Goal: Information Seeking & Learning: Check status

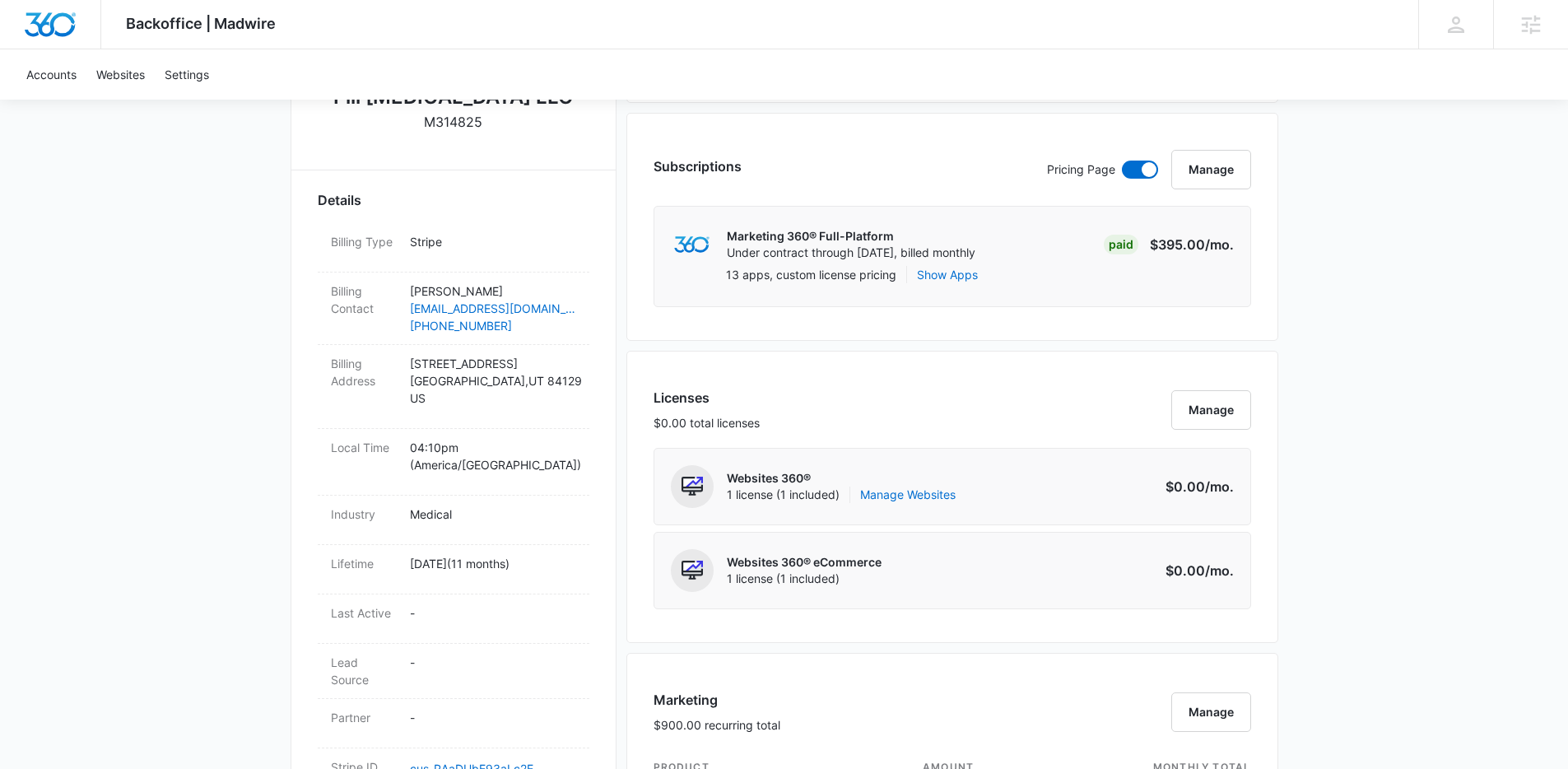
scroll to position [398, 0]
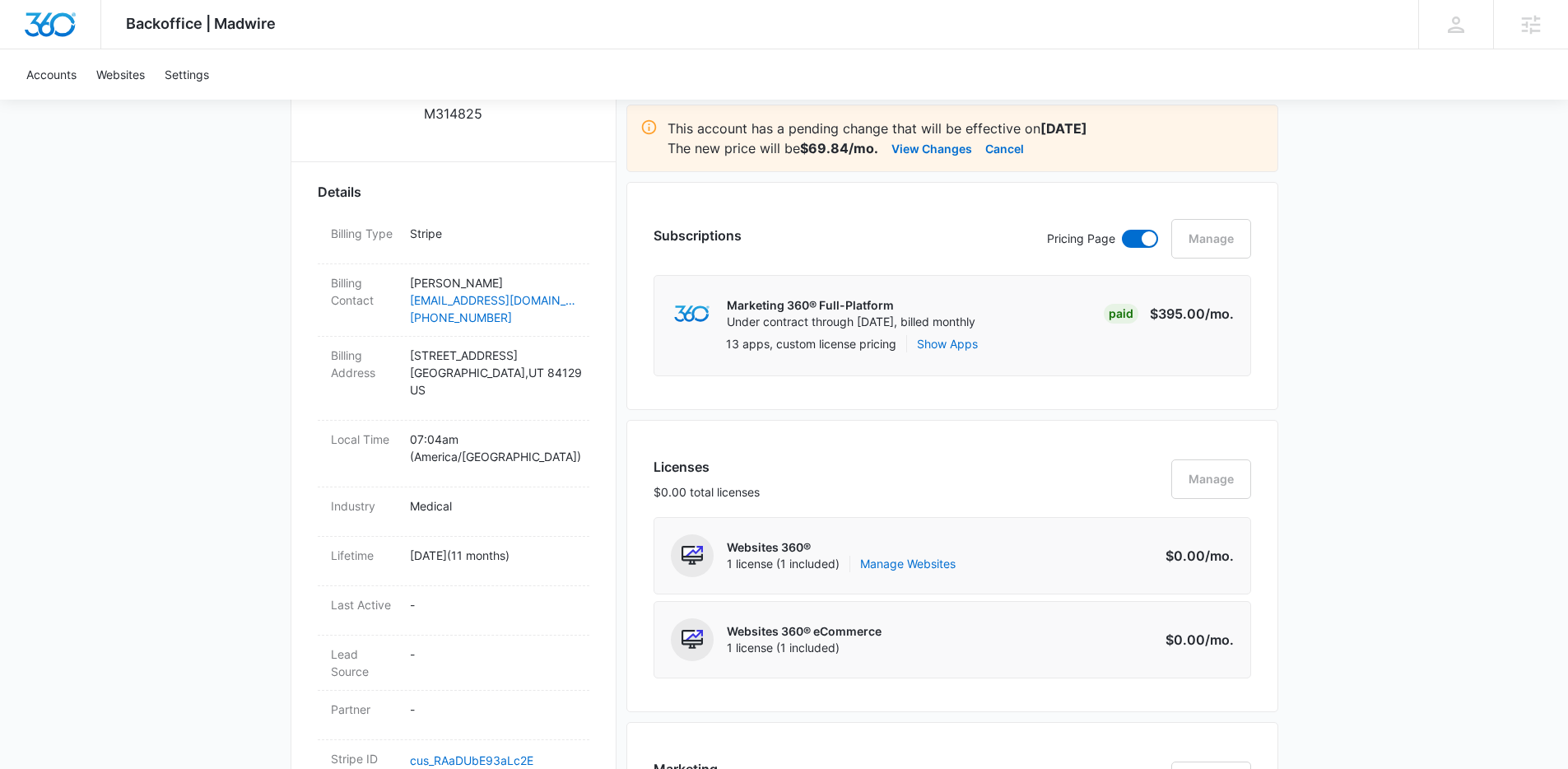
scroll to position [433, 0]
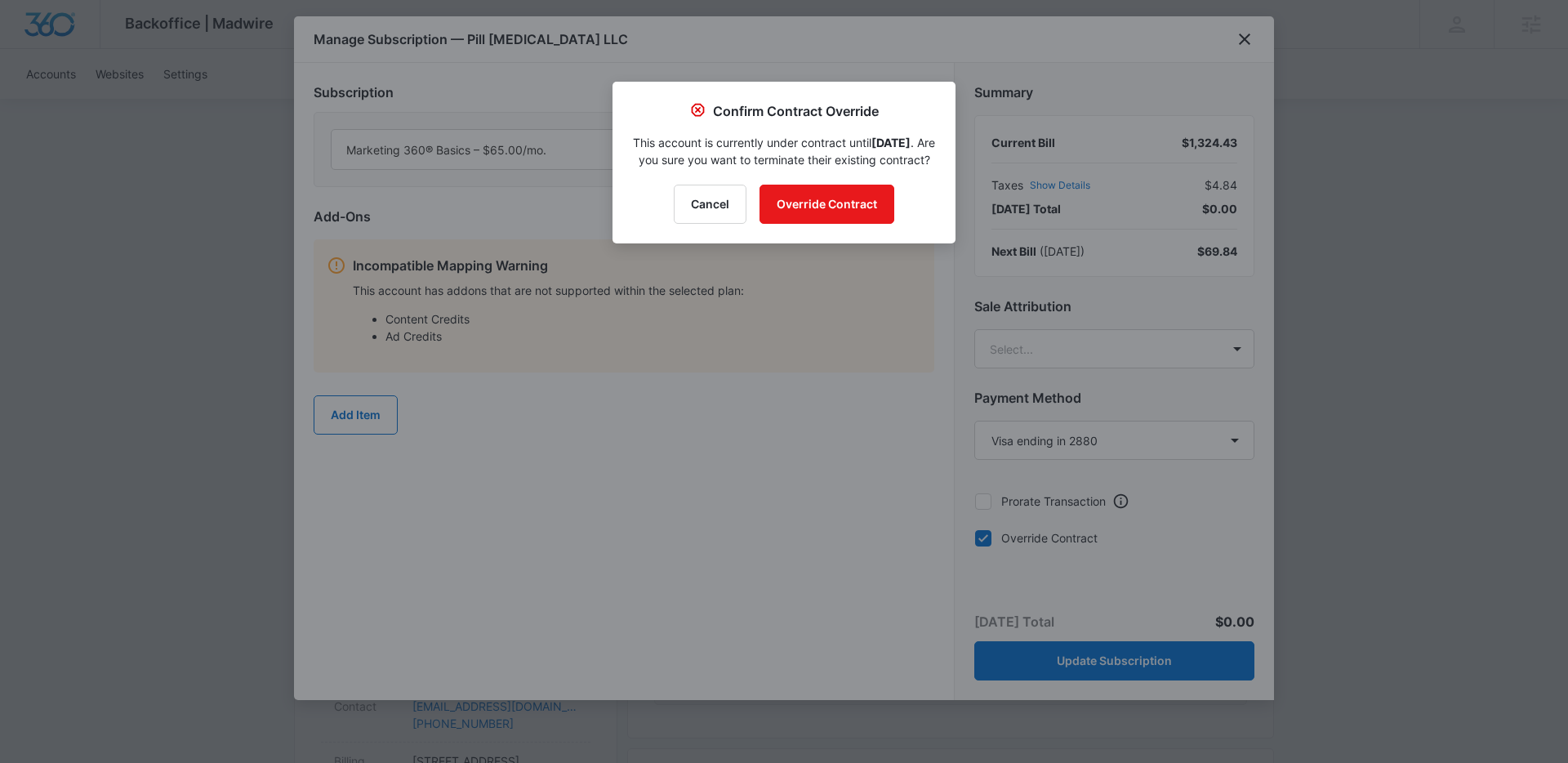
select select "pm_1R8lwtA4n8RTgNjUlxVVBXL4"
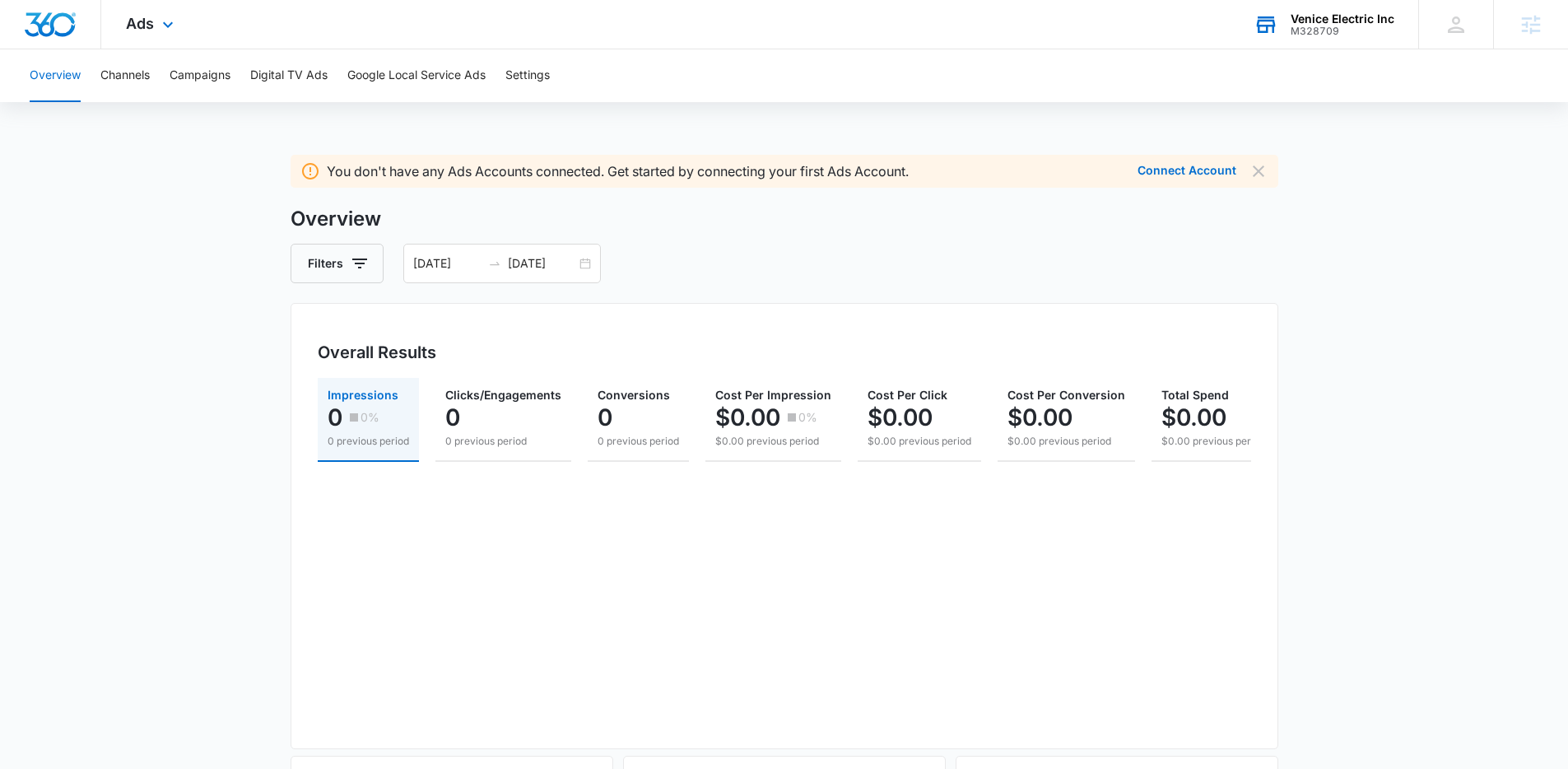
click at [1294, 33] on div "M328709" at bounding box center [1343, 31] width 104 height 12
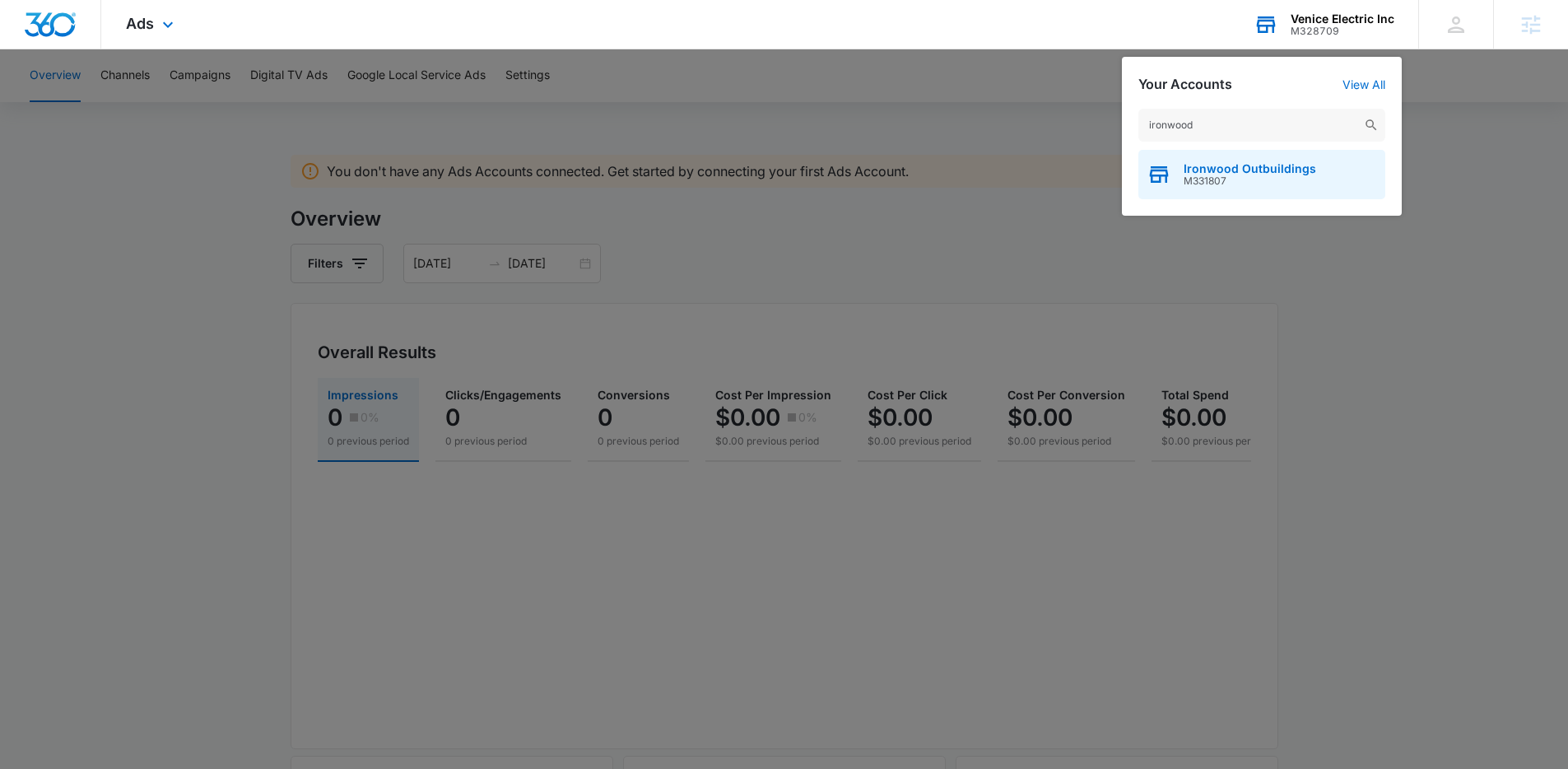
type input "ironwood"
click at [1245, 168] on span "Ironwood Outbuildings" at bounding box center [1250, 169] width 133 height 13
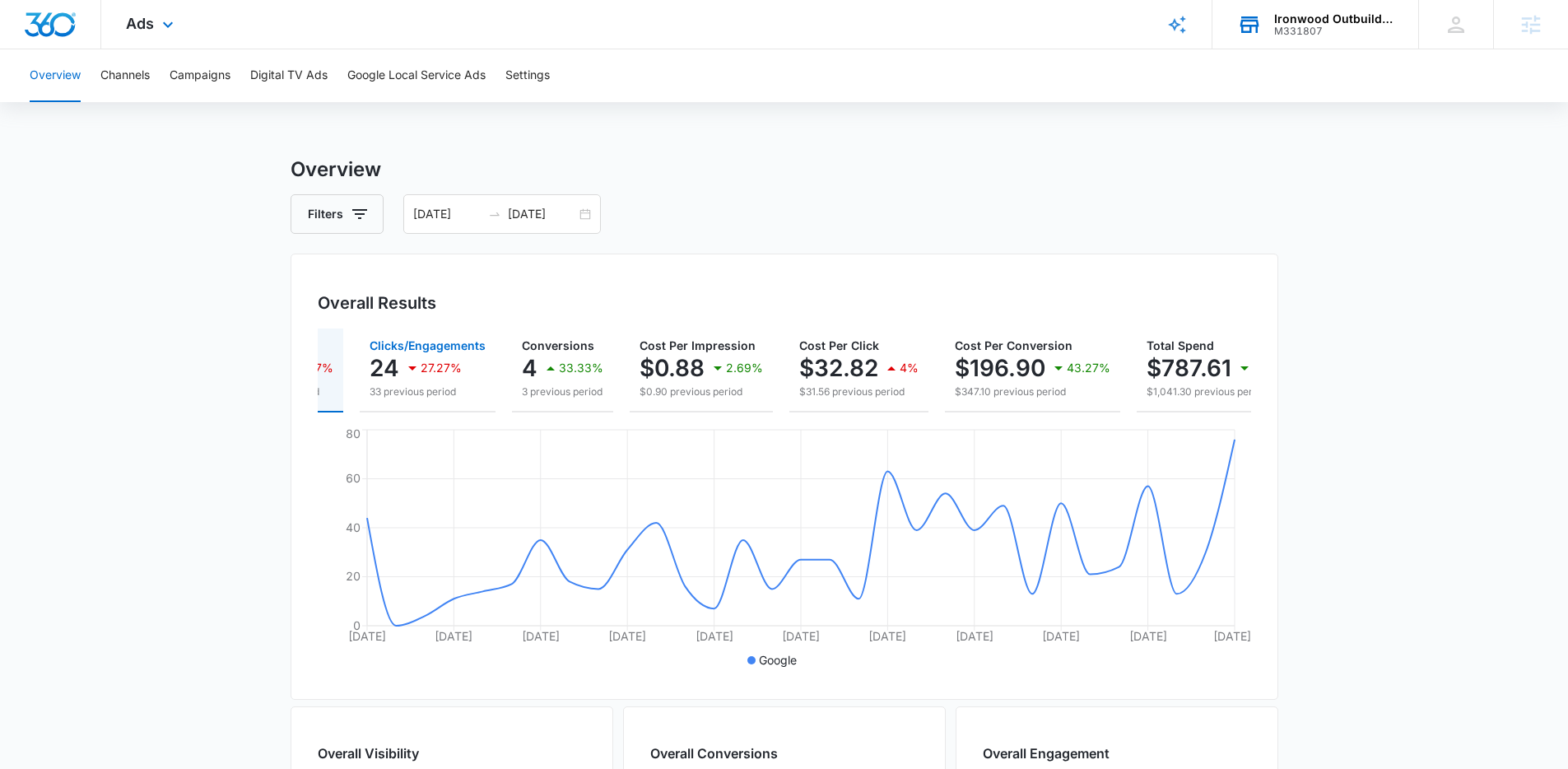
scroll to position [0, 53]
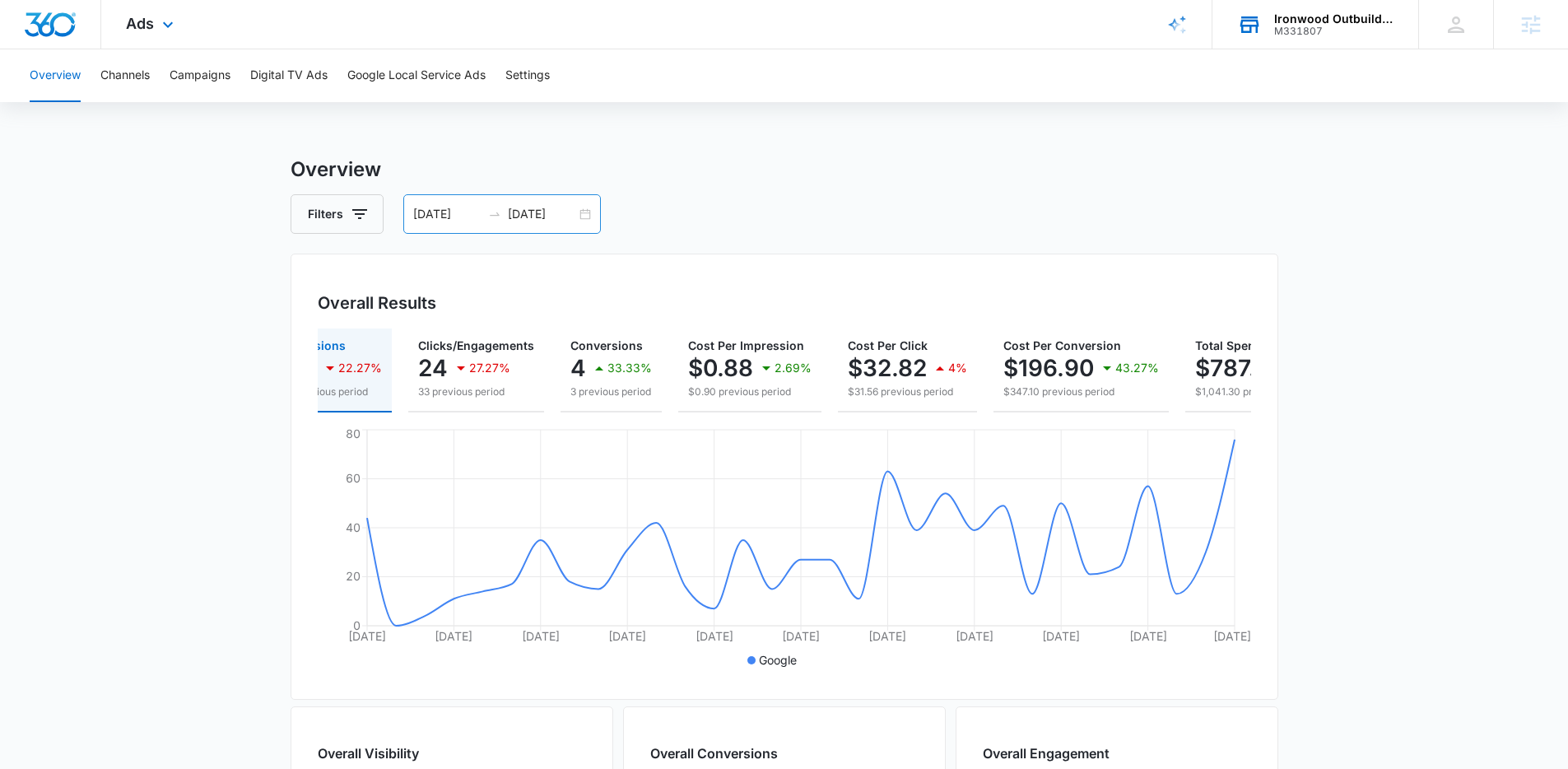
click at [510, 219] on input "[DATE]" at bounding box center [542, 215] width 68 height 18
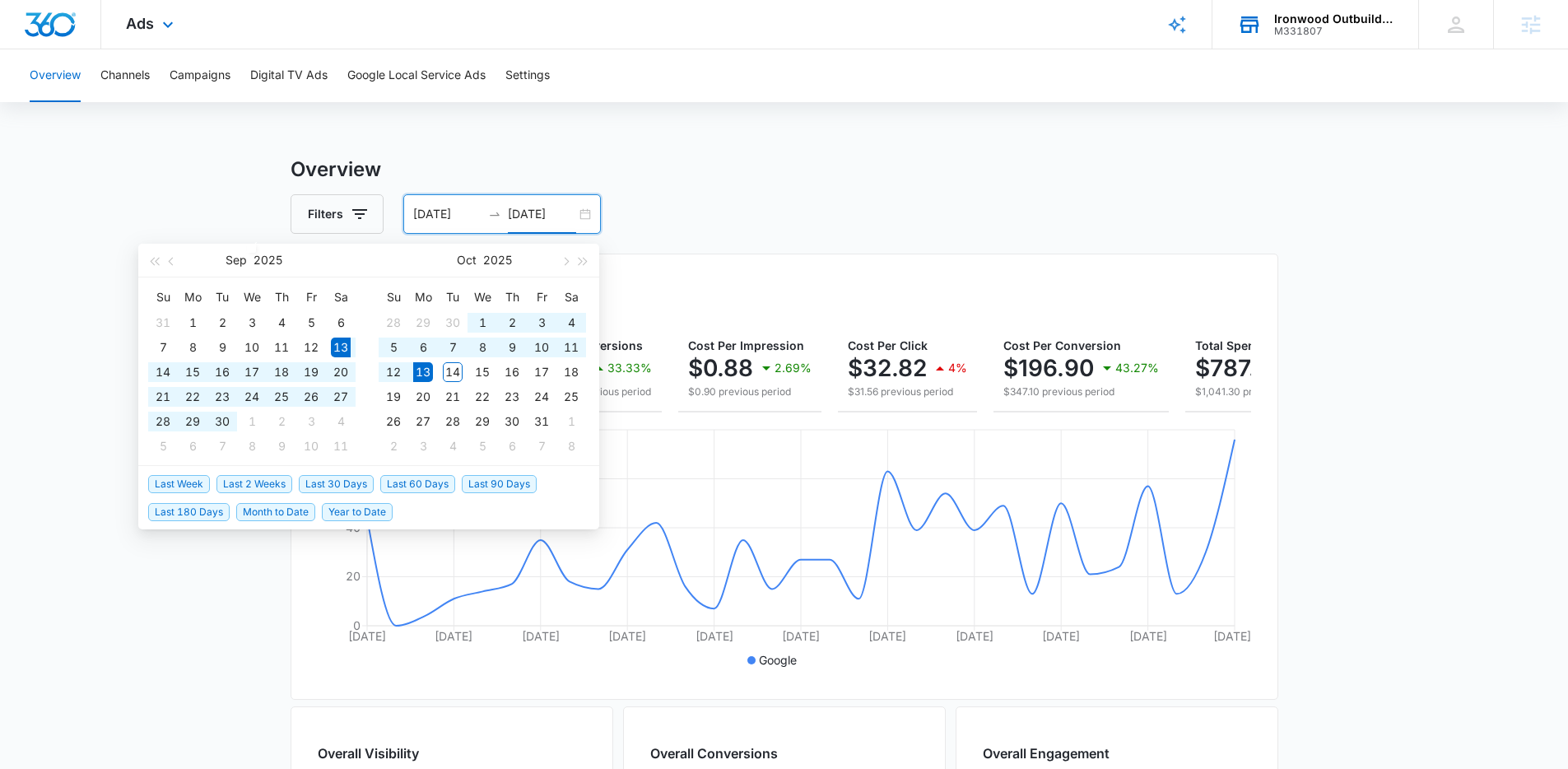
click at [568, 153] on div "Overview Channels Campaigns Digital TV Ads Google Local Service Ads Settings Ov…" at bounding box center [784, 693] width 1568 height 1288
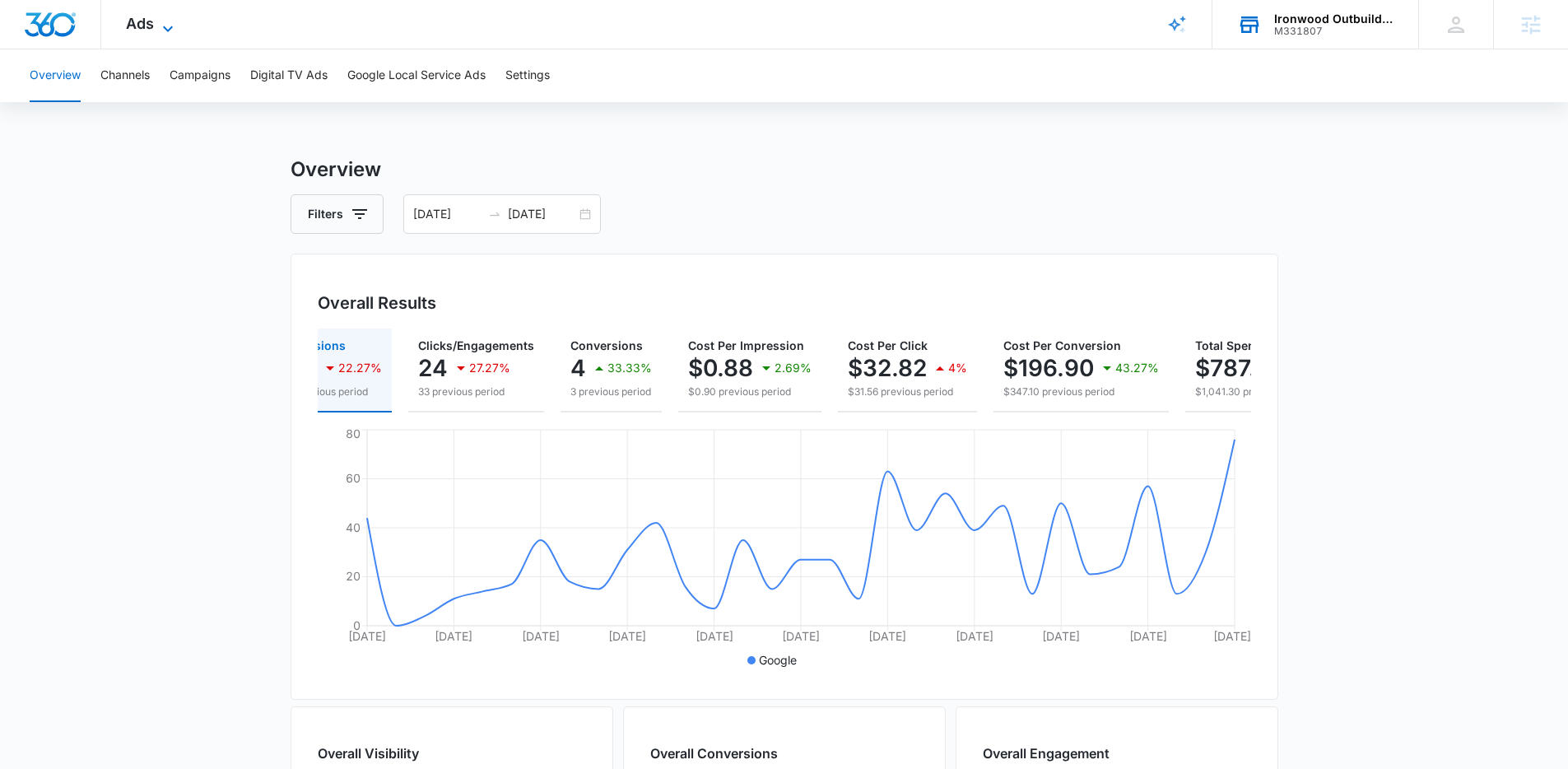
click at [130, 30] on span "Ads" at bounding box center [140, 23] width 28 height 17
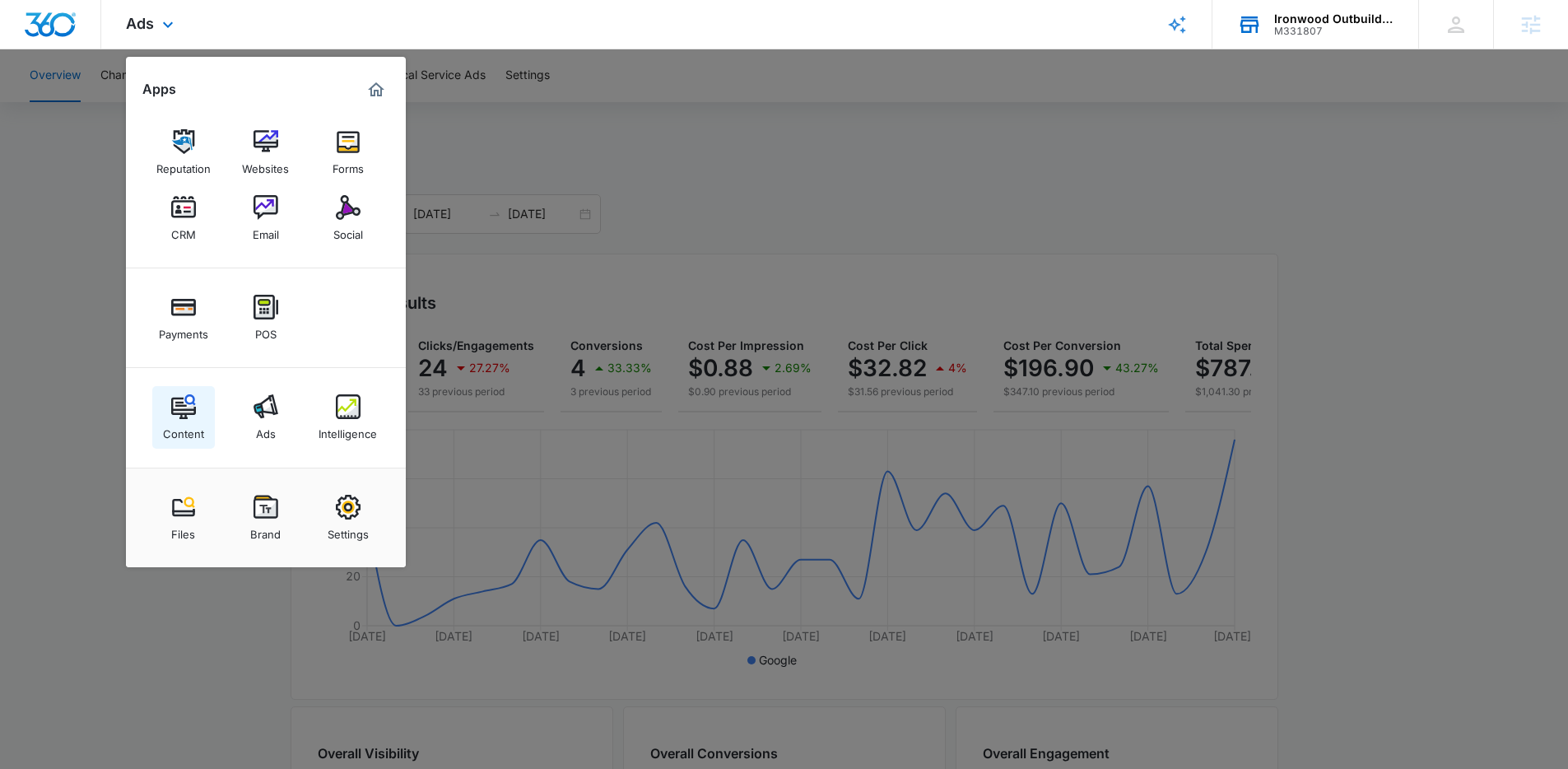
click at [192, 400] on img at bounding box center [184, 407] width 25 height 25
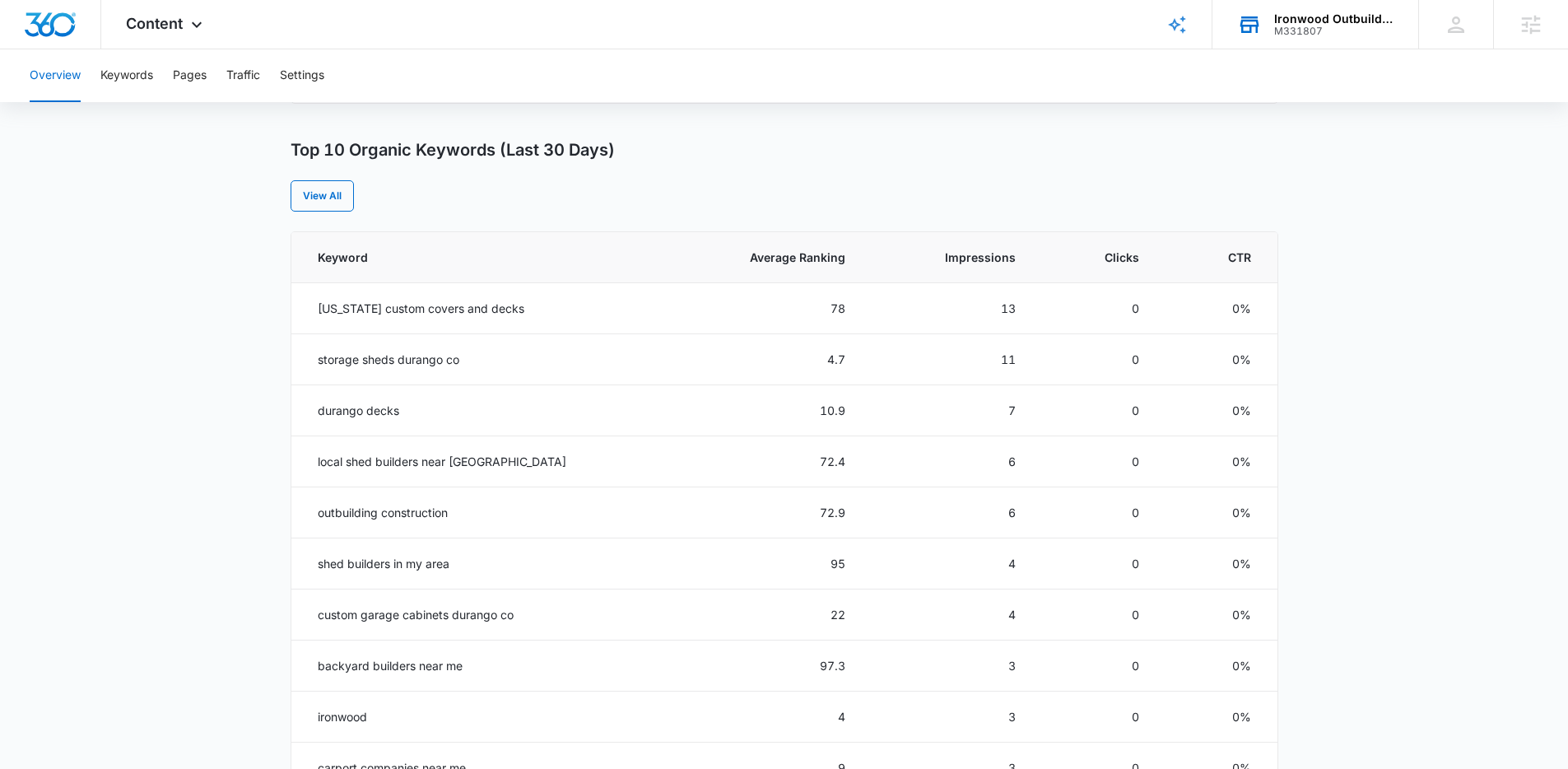
scroll to position [530, 0]
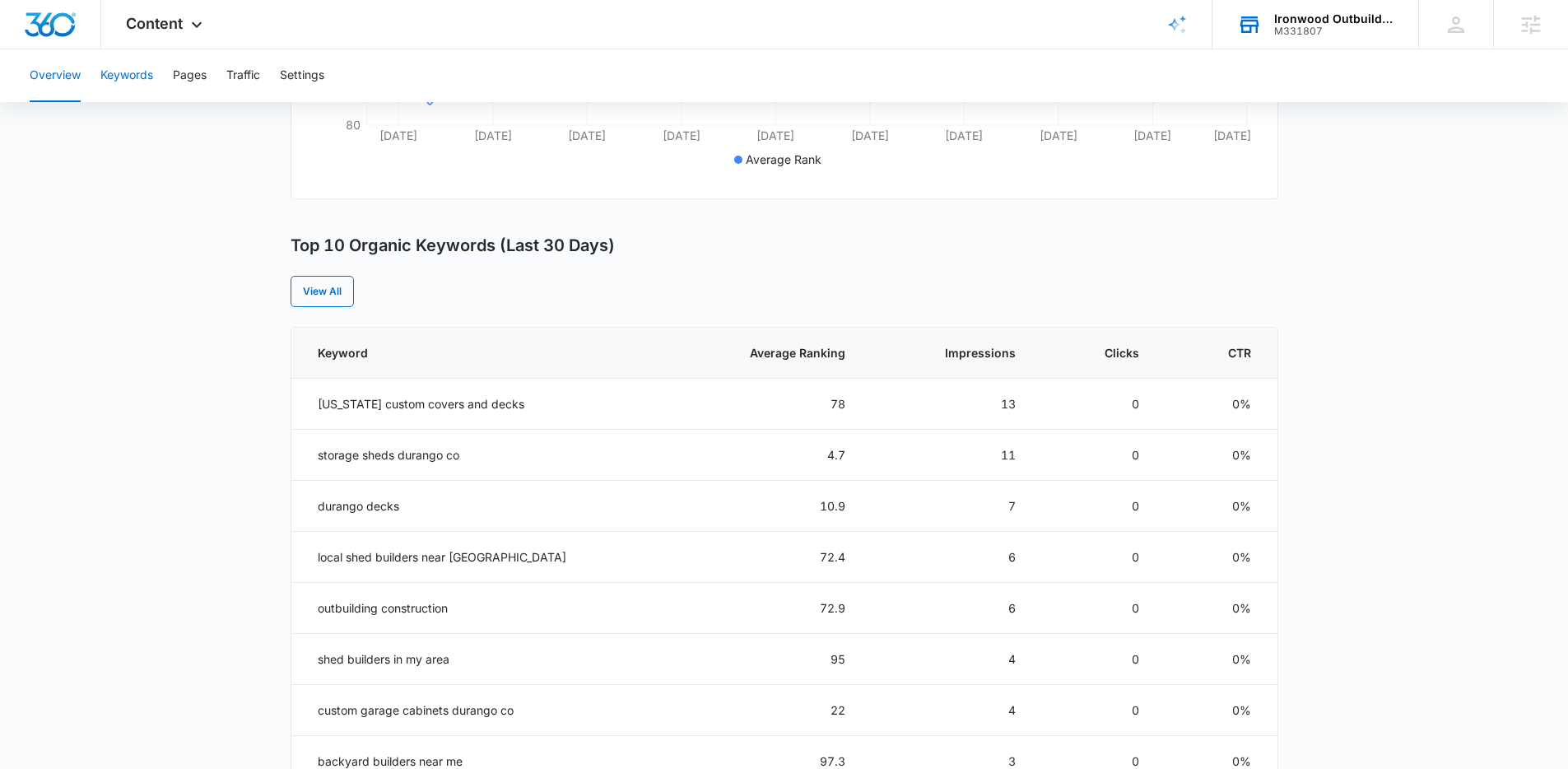
click at [144, 81] on button "Keywords" at bounding box center [127, 76] width 53 height 53
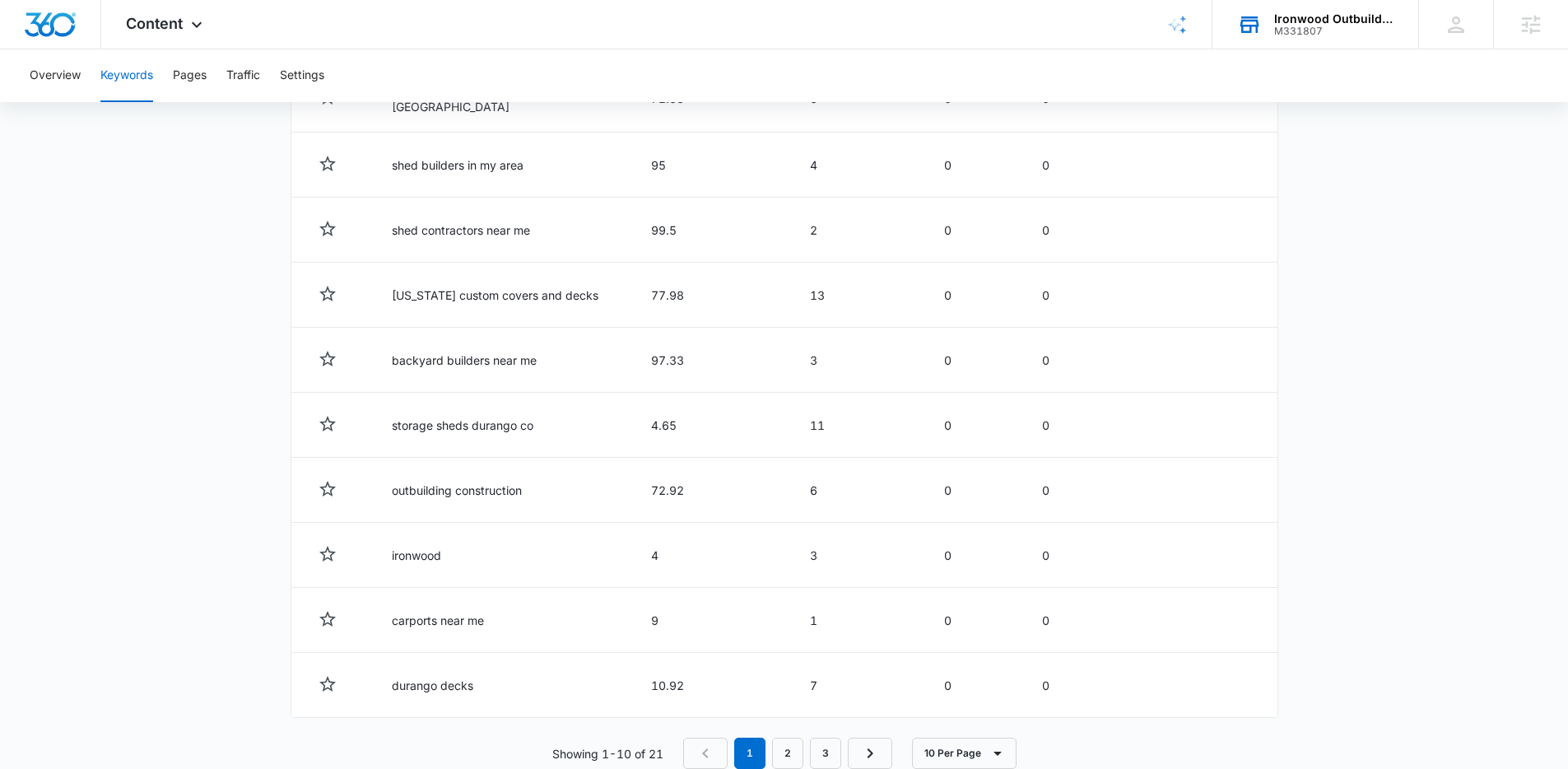
scroll to position [718, 0]
click at [191, 27] on icon at bounding box center [197, 29] width 20 height 20
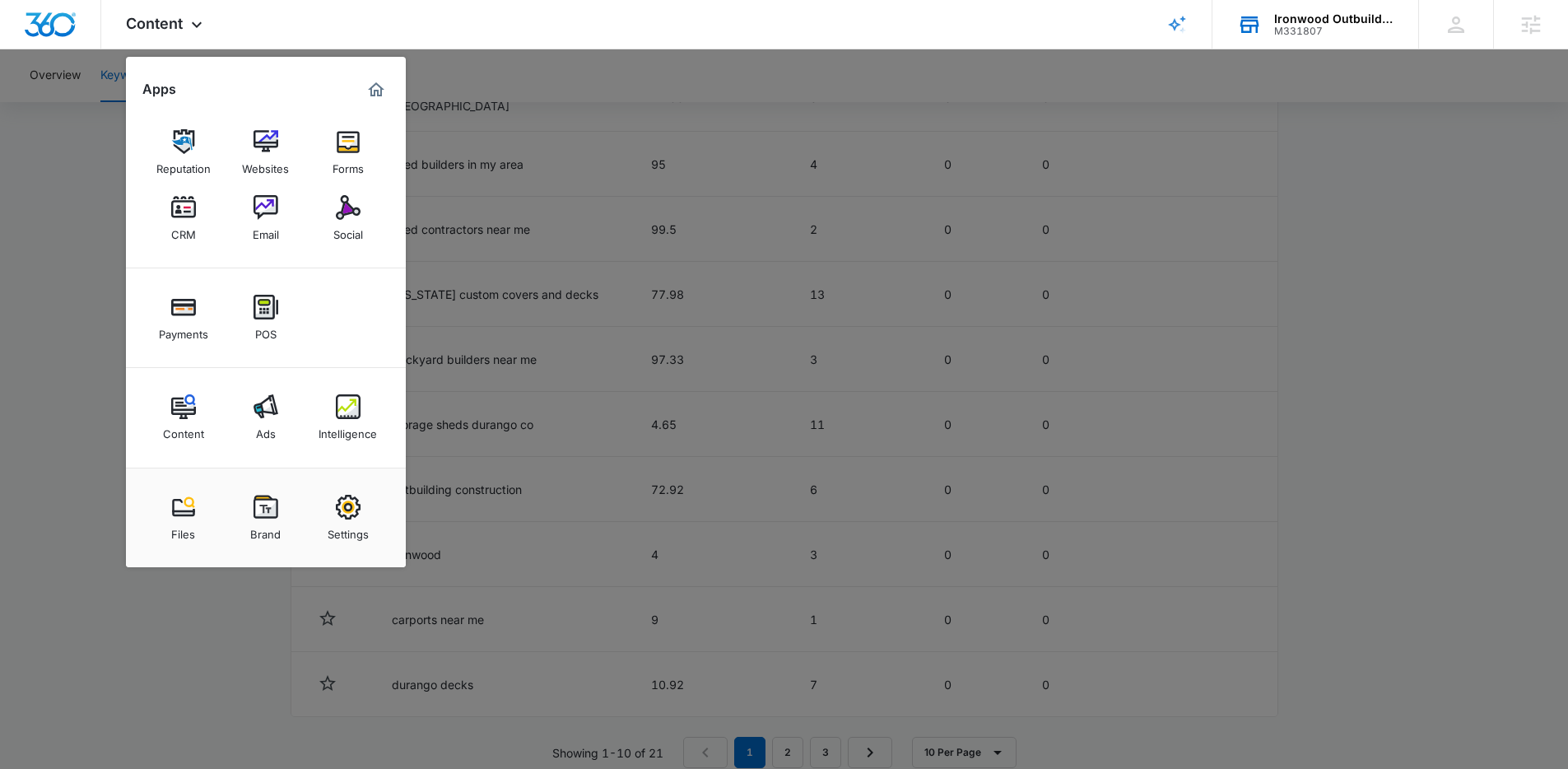
click at [49, 405] on div at bounding box center [784, 384] width 1568 height 769
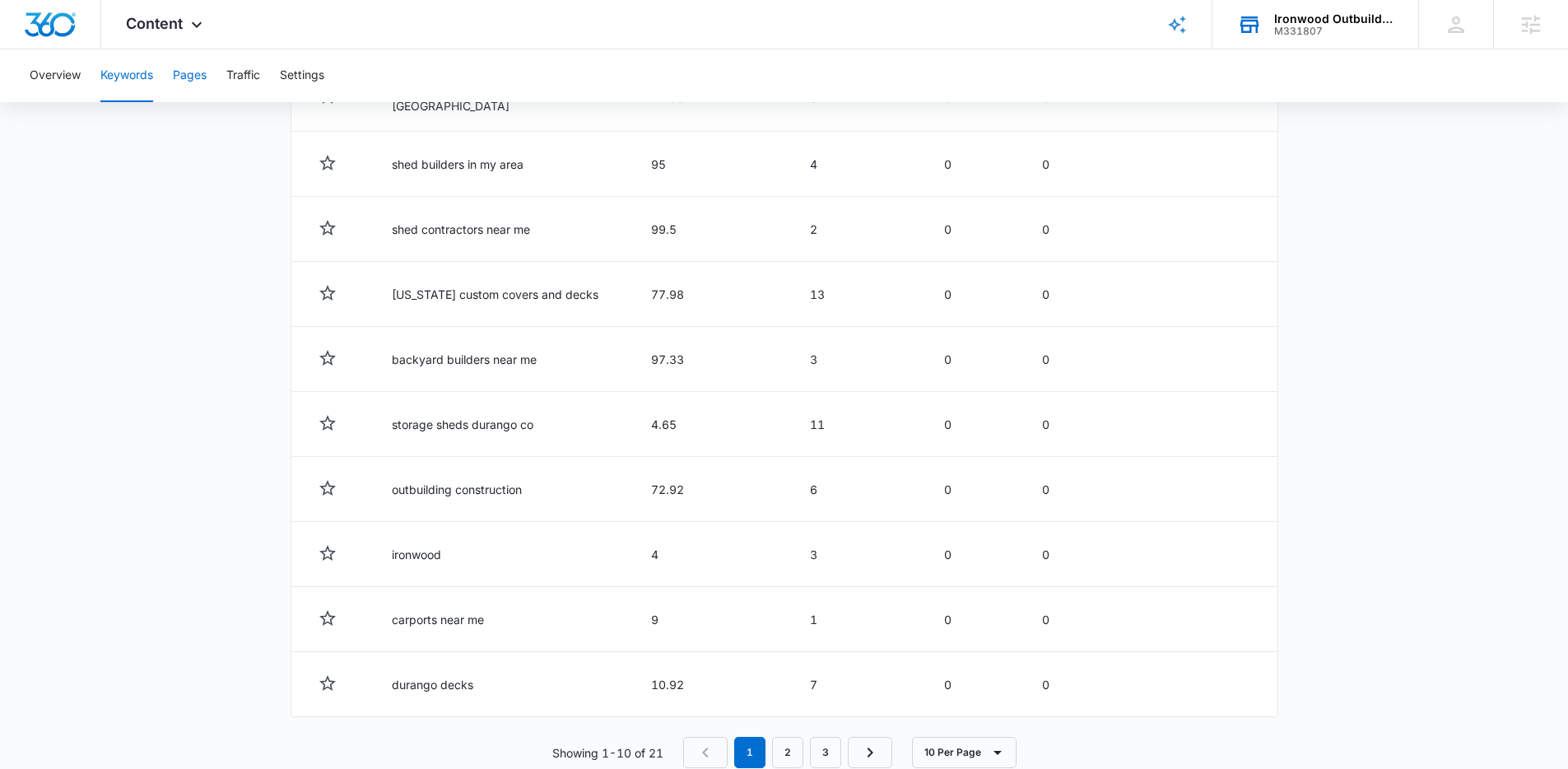
click at [203, 78] on button "Pages" at bounding box center [190, 76] width 34 height 53
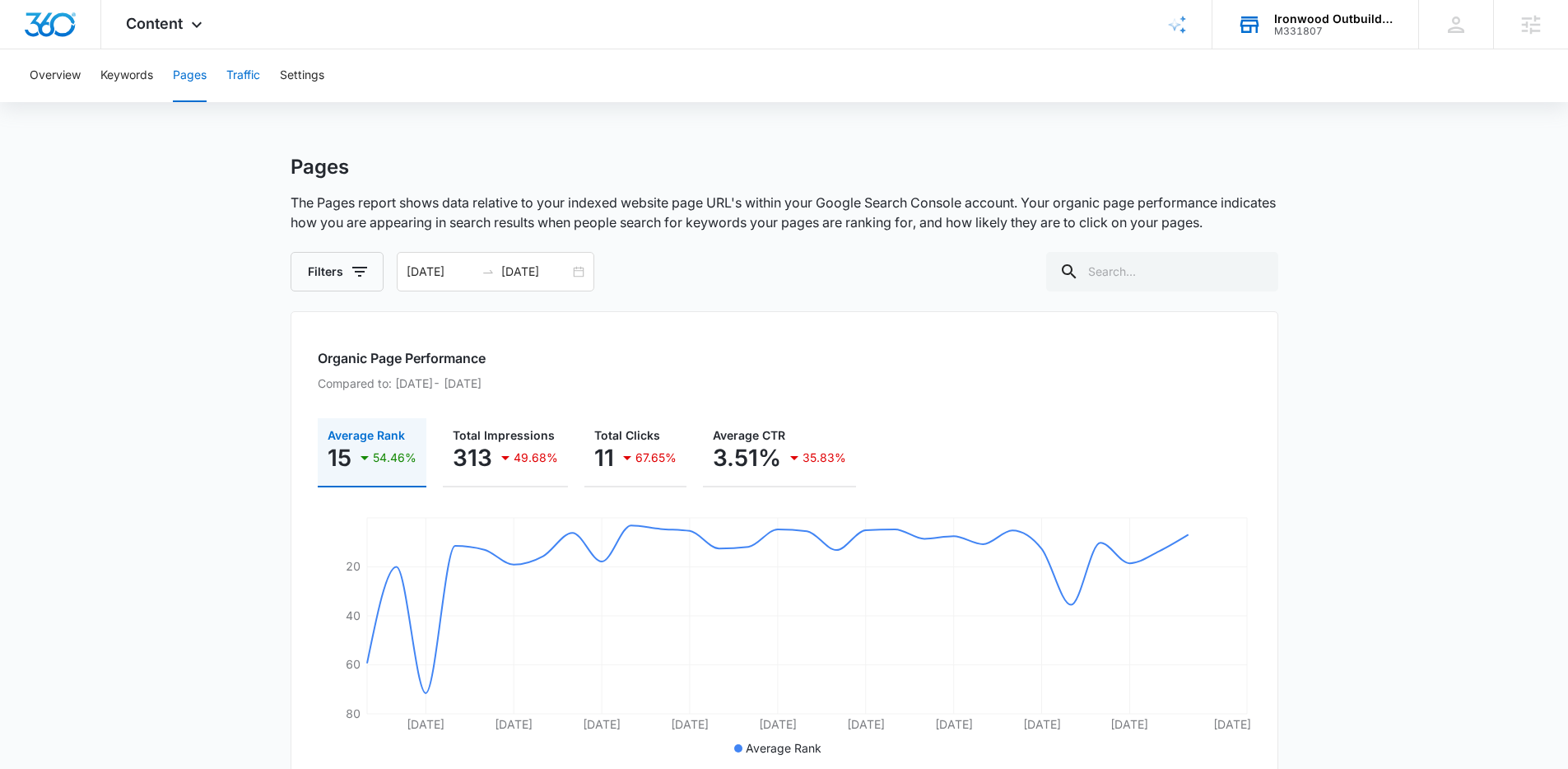
click at [235, 71] on button "Traffic" at bounding box center [242, 76] width 34 height 53
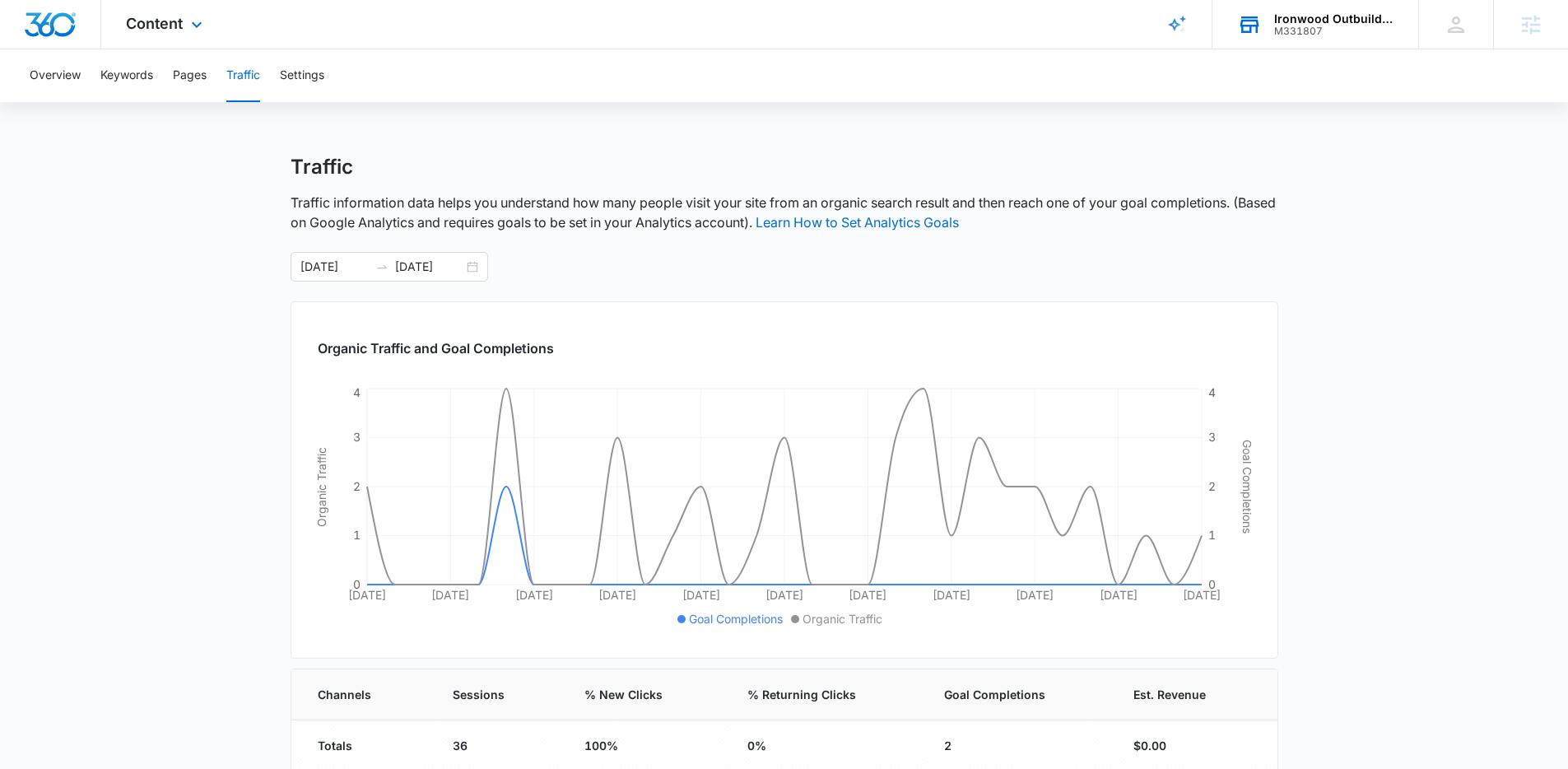
click at [175, 36] on div "Content Apps Reputation Websites Forms CRM Email Social Payments POS Content Ad…" at bounding box center [167, 24] width 130 height 49
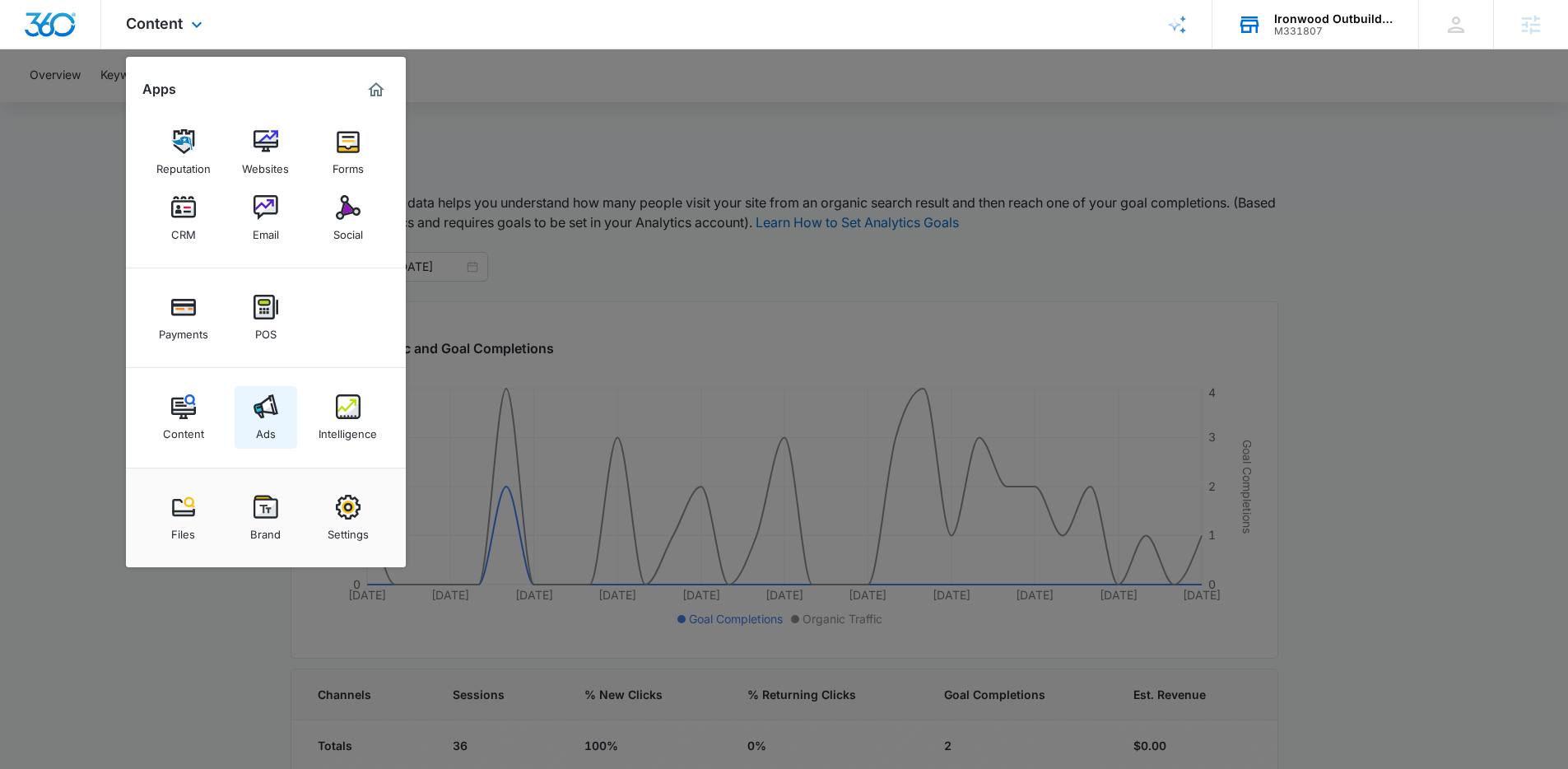
click at [267, 407] on img at bounding box center [266, 407] width 25 height 25
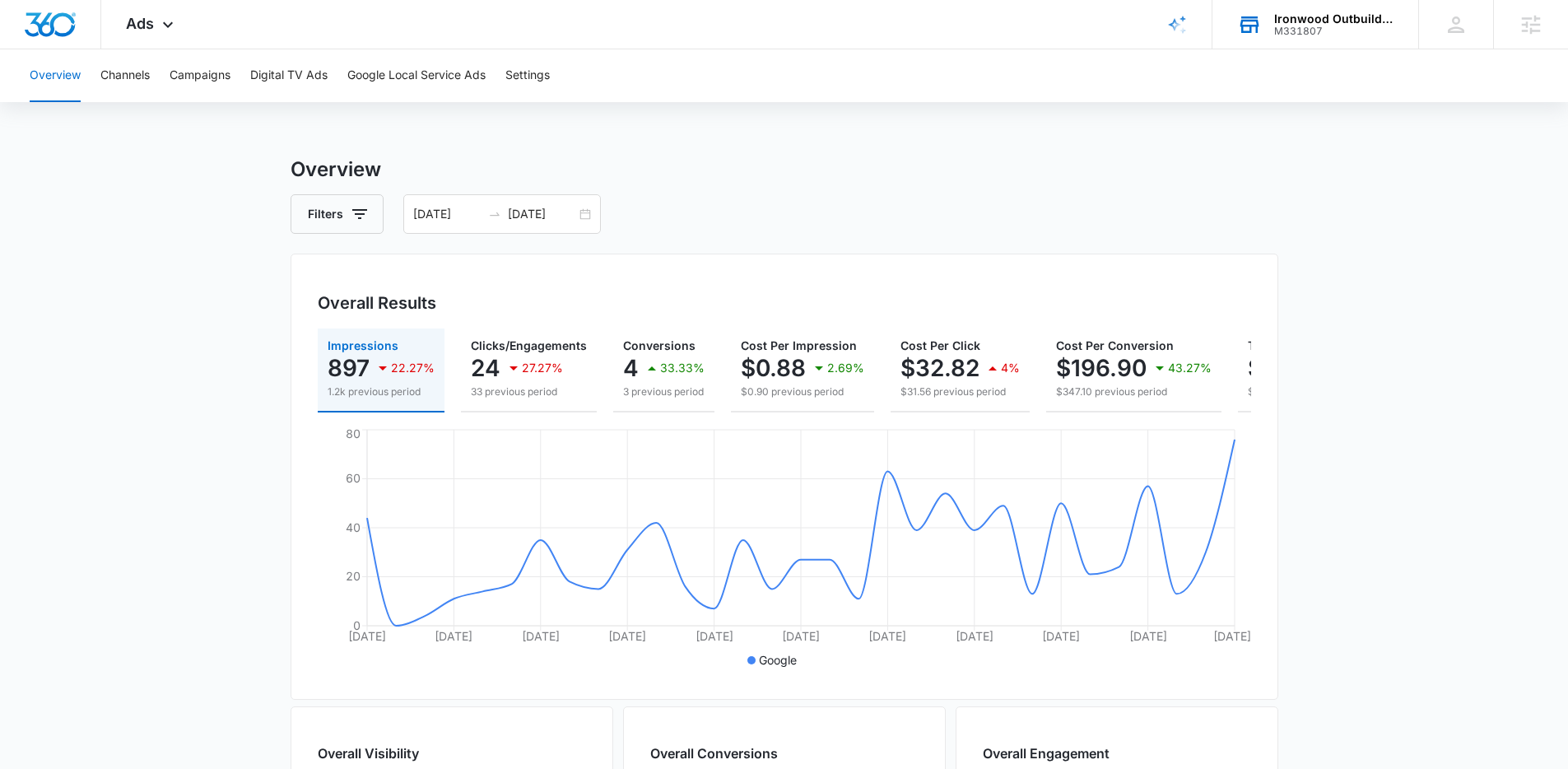
click at [186, 303] on main "Overview Filters 09/13/2025 10/13/2025 Overall Results Impressions 897 22.27% 1…" at bounding box center [784, 746] width 1568 height 1182
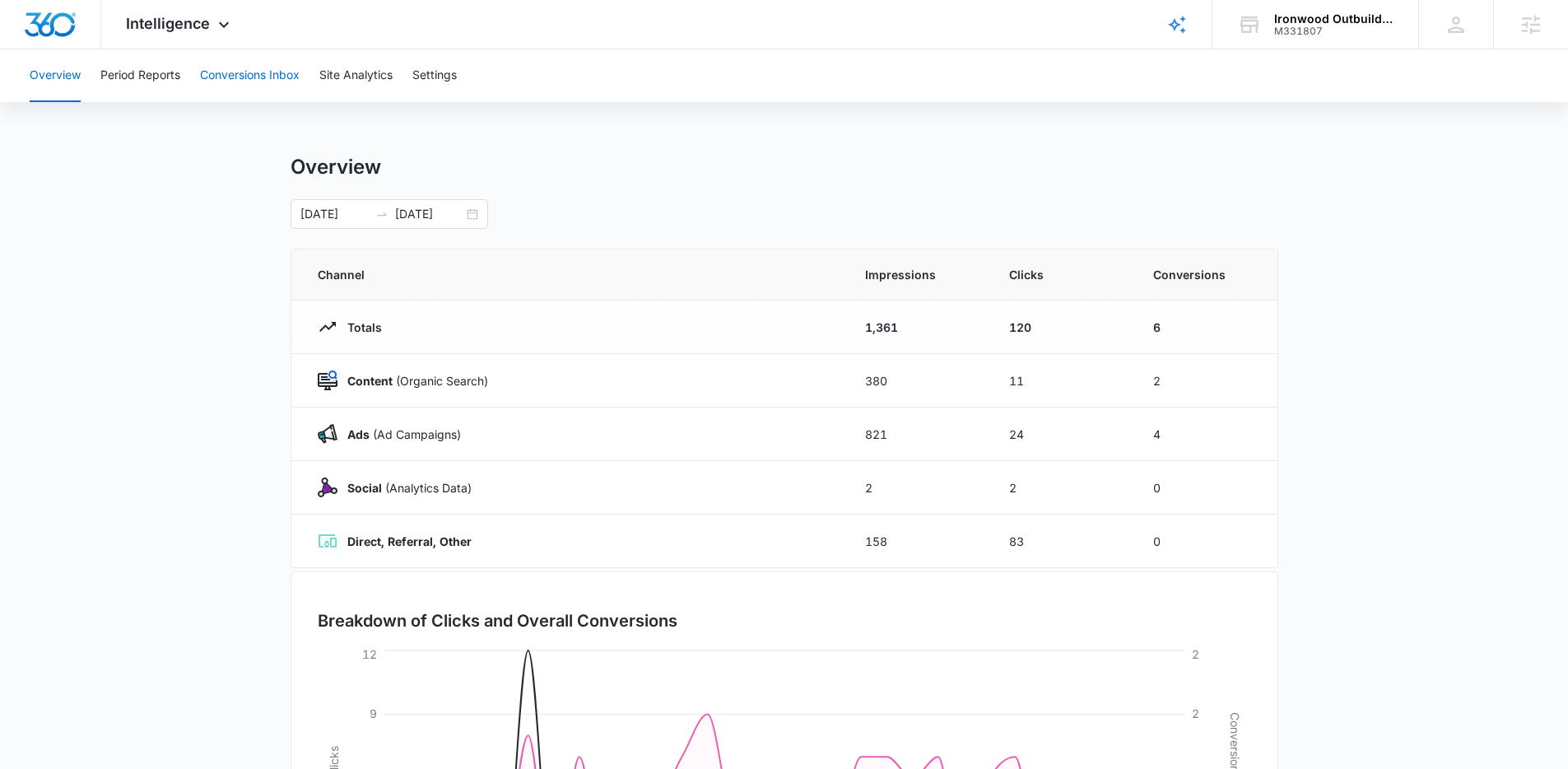
click at [277, 72] on button "Conversions Inbox" at bounding box center [250, 76] width 100 height 53
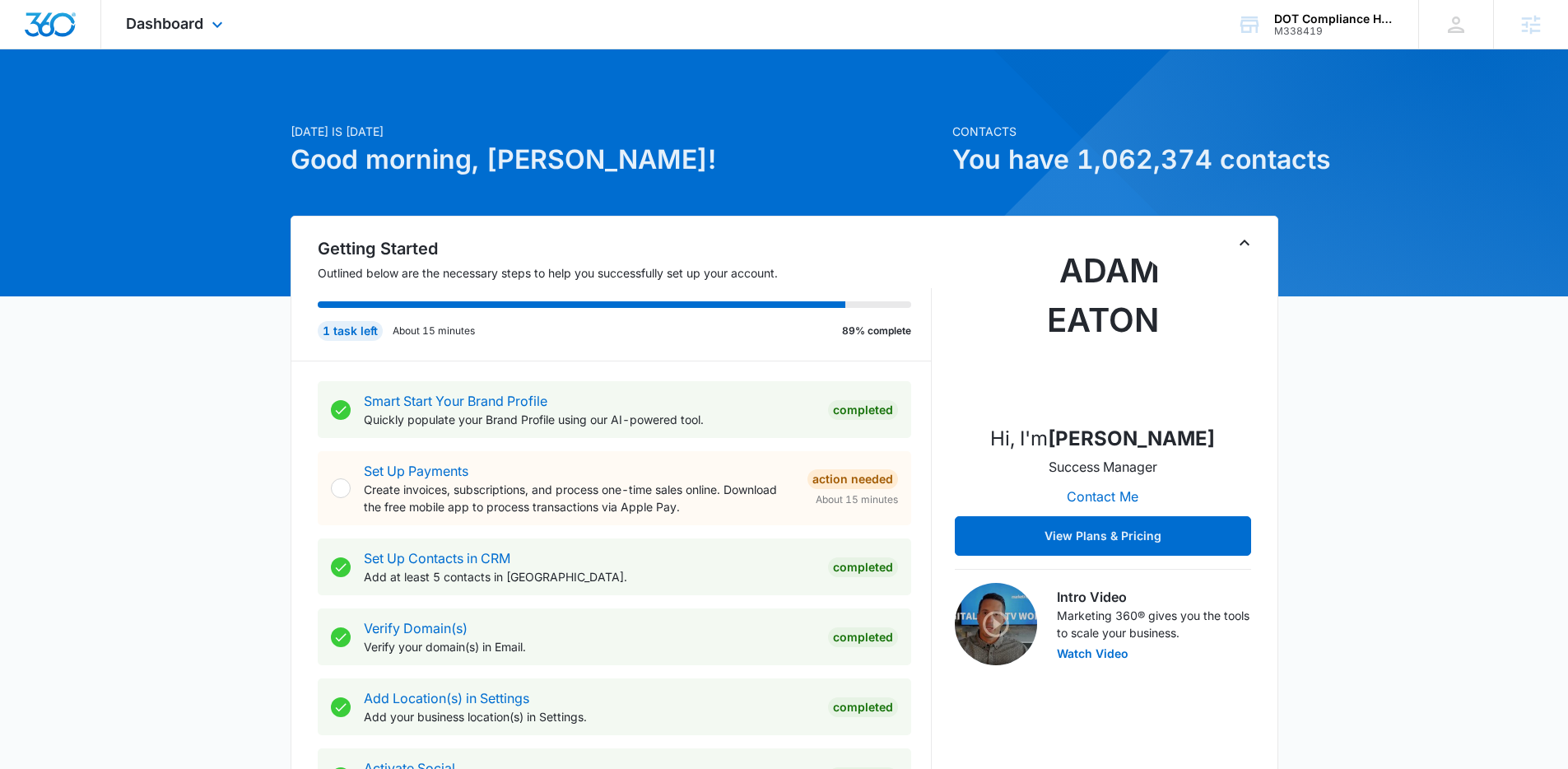
click at [228, 32] on div "Dashboard Apps Reputation Forms CRM Email Social Payments POS Content Ads Intel…" at bounding box center [177, 24] width 151 height 49
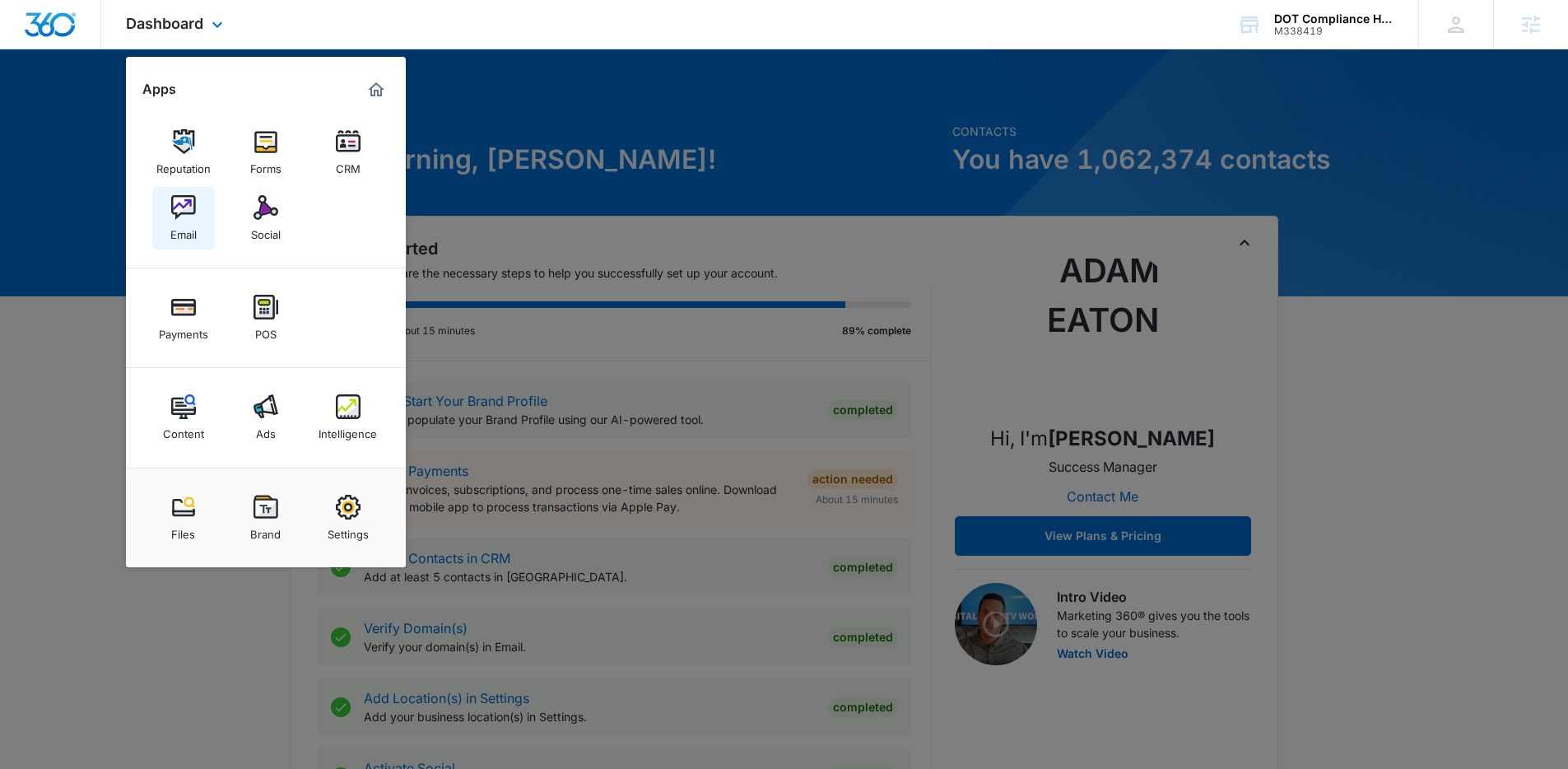
click at [174, 216] on img at bounding box center [184, 208] width 25 height 25
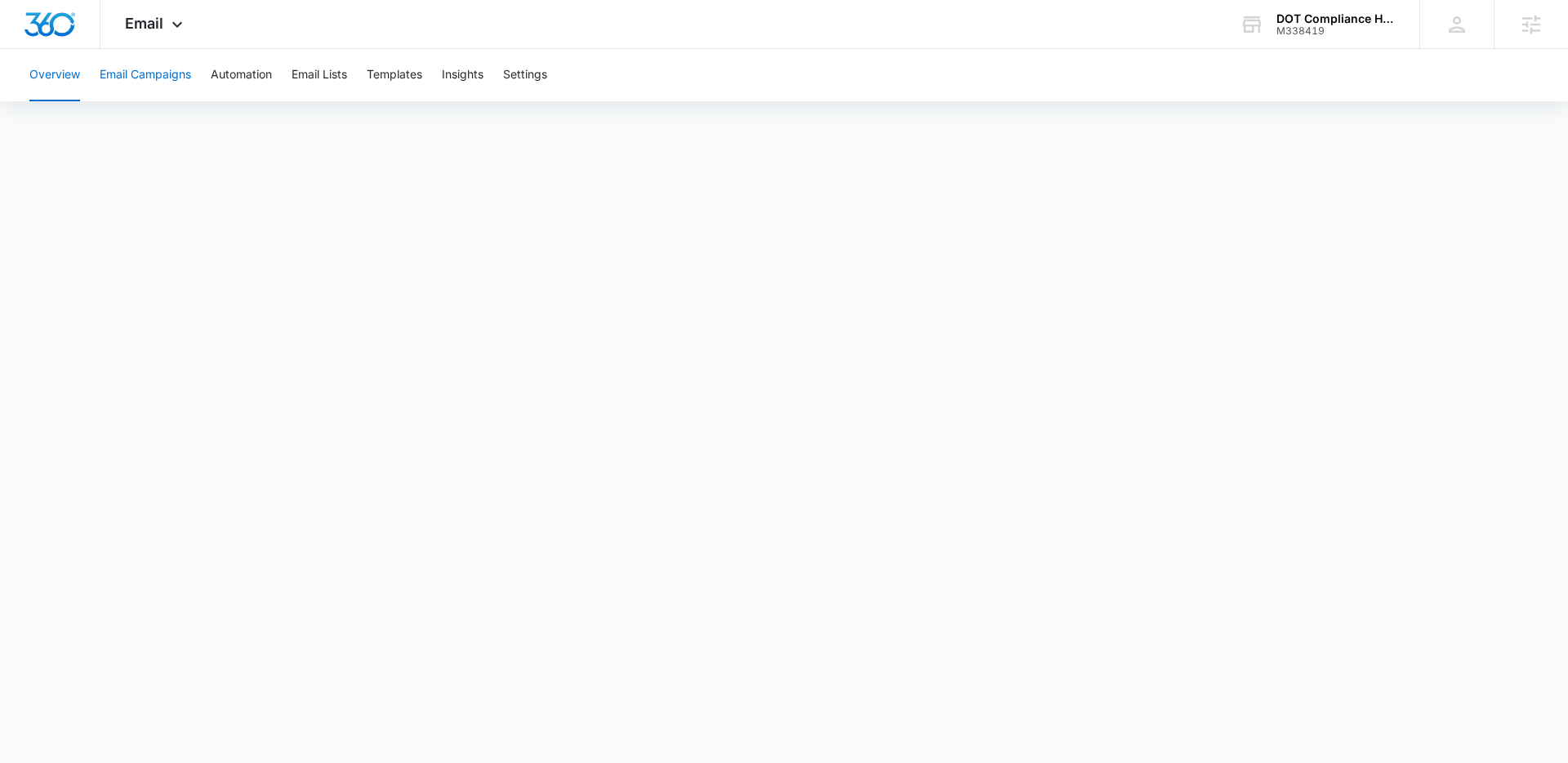
click at [139, 72] on button "Email Campaigns" at bounding box center [146, 75] width 92 height 52
click at [177, 21] on icon at bounding box center [178, 29] width 20 height 20
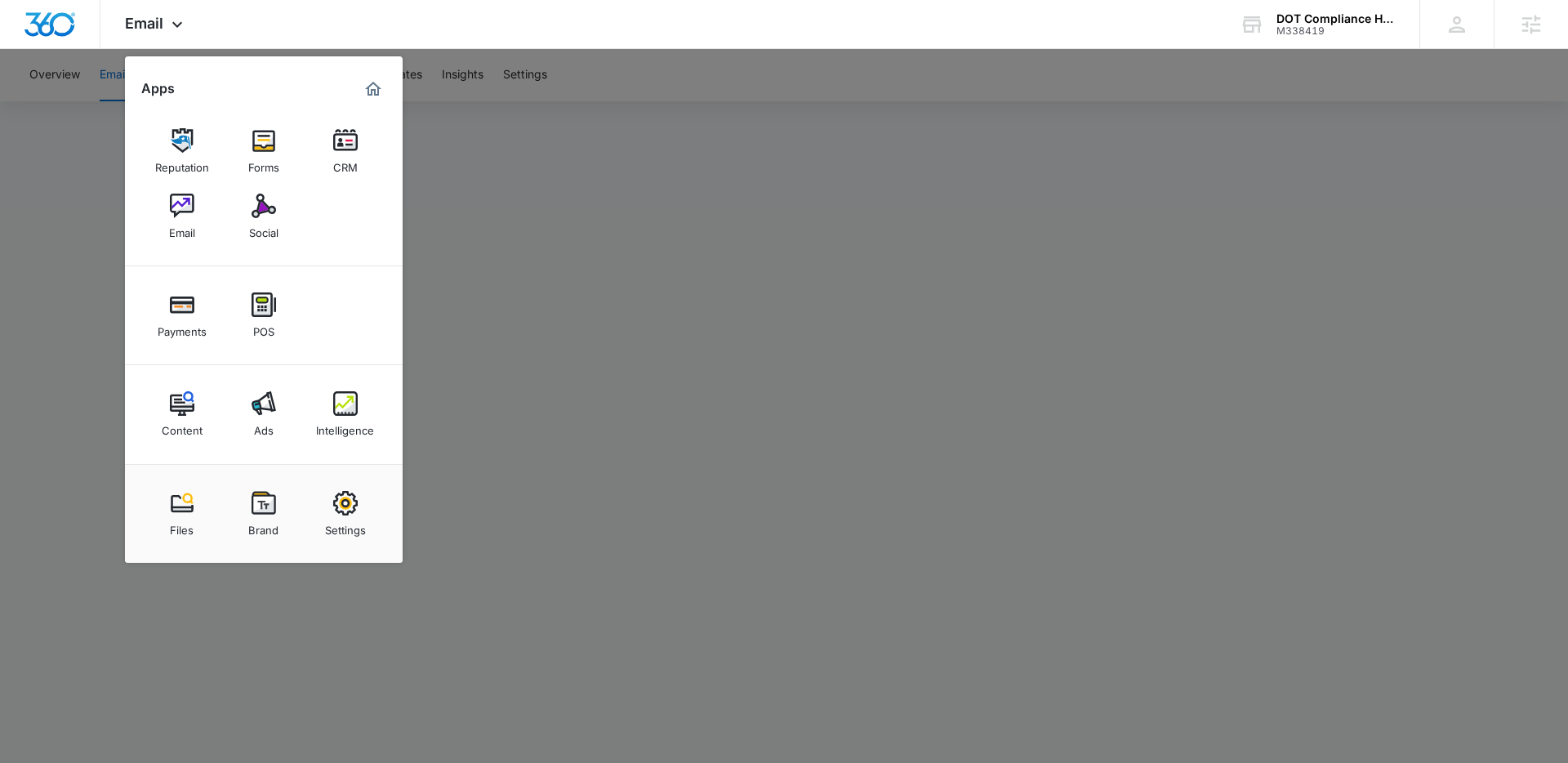
click at [647, 165] on div at bounding box center [784, 382] width 1568 height 763
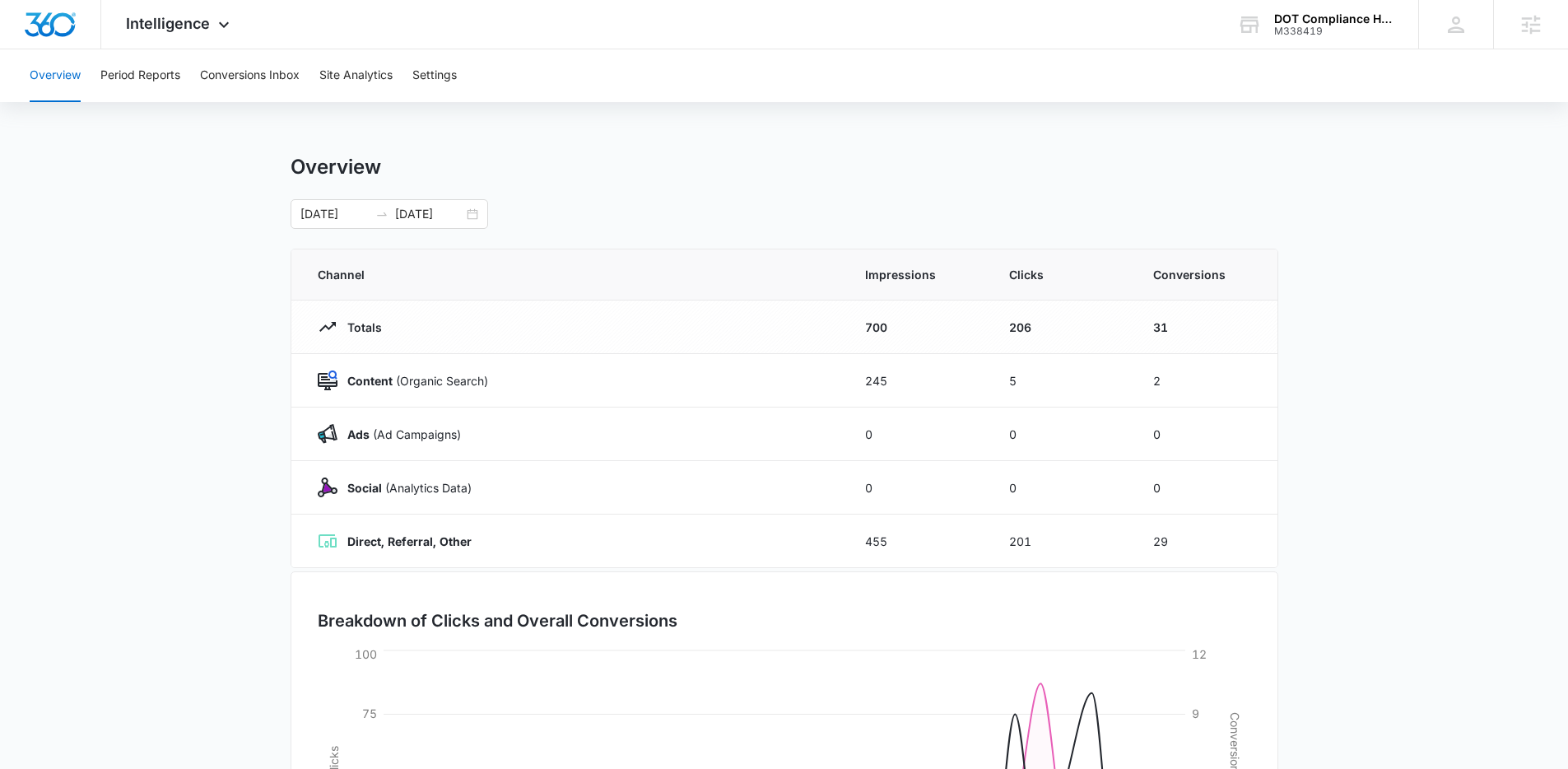
click at [201, 349] on main "Overview [DATE] [DATE] Channel Impressions Clicks Conversions Totals 700 206 31…" at bounding box center [784, 587] width 1568 height 865
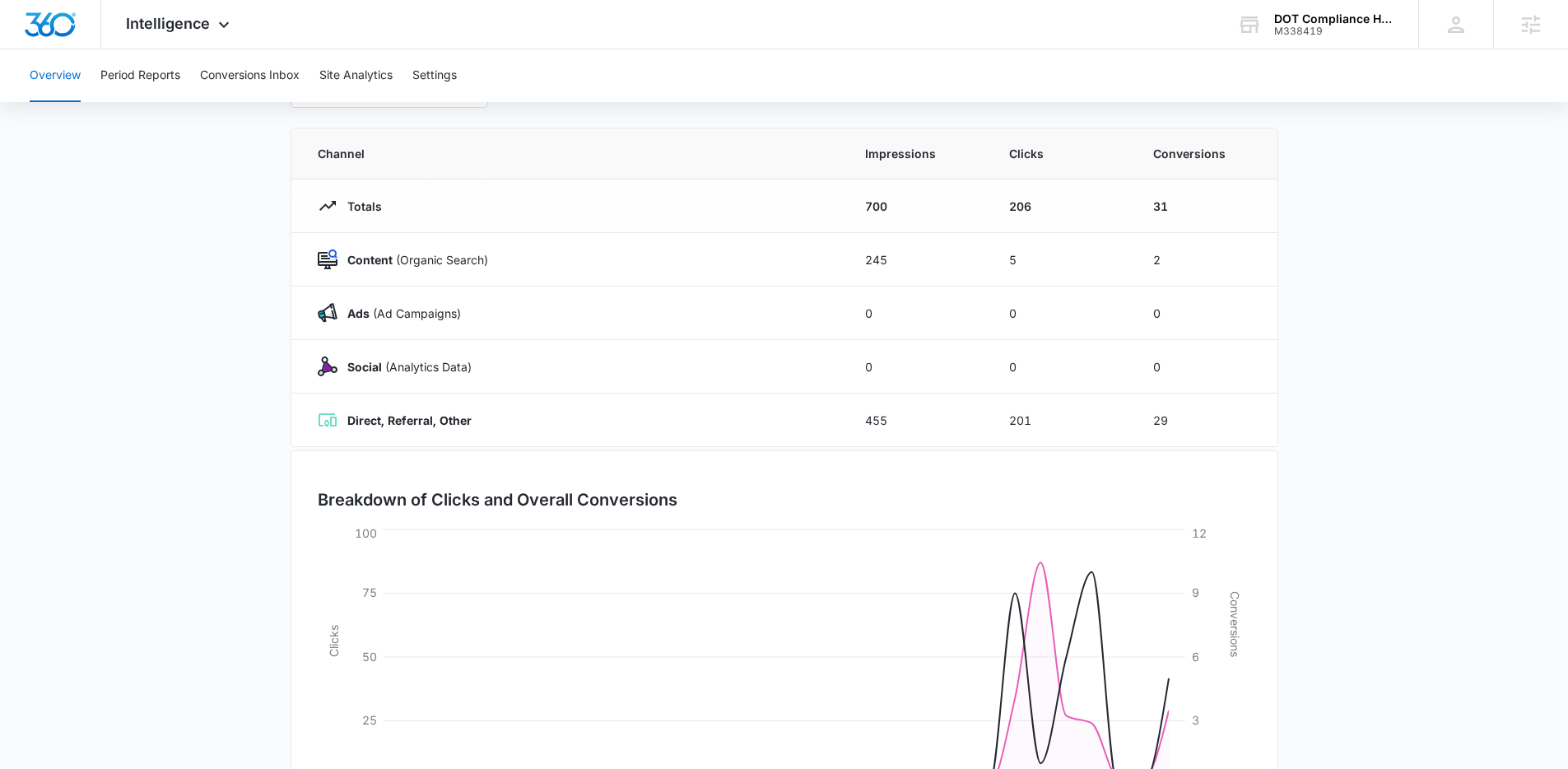
scroll to position [250, 0]
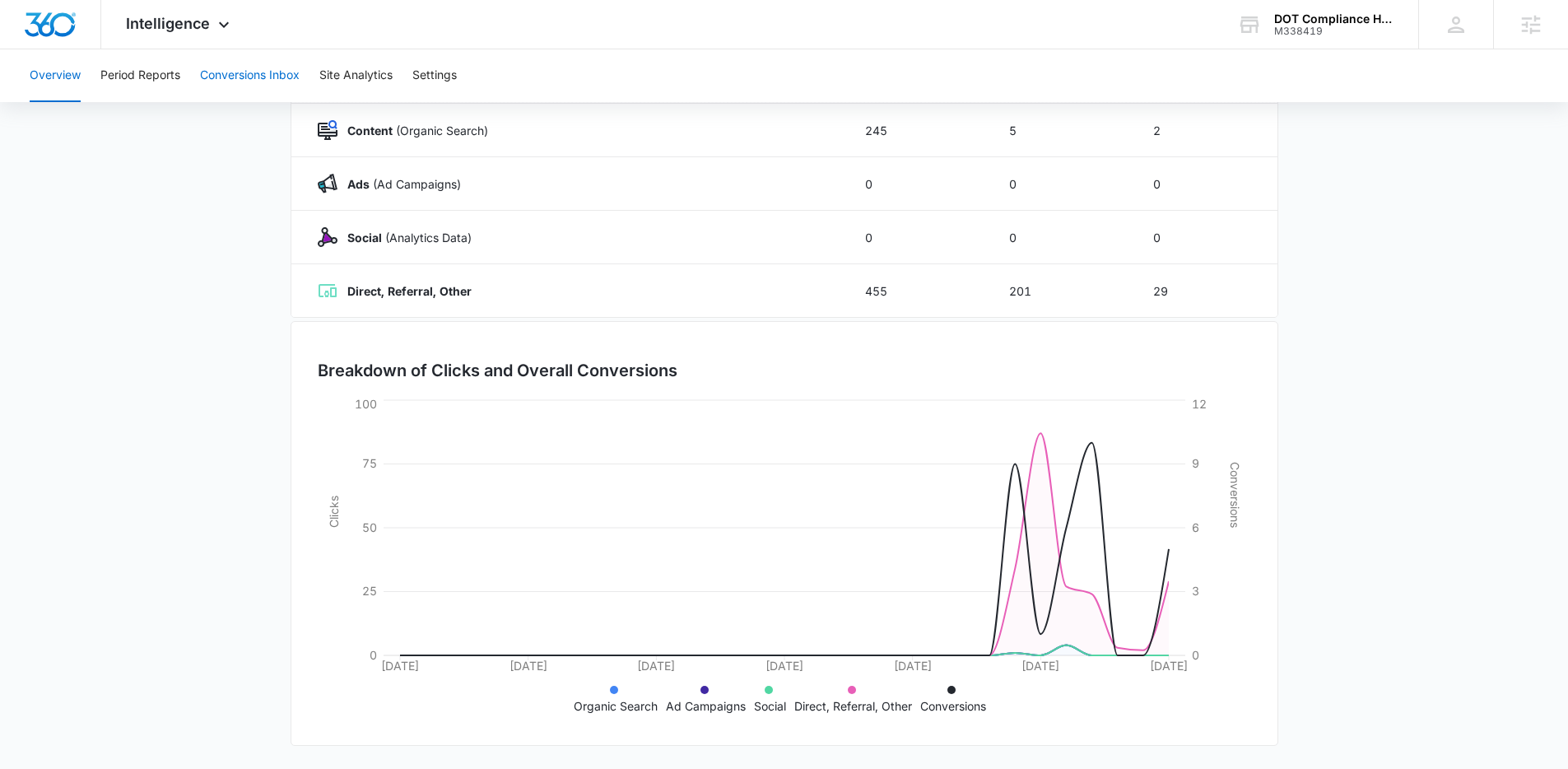
click at [264, 83] on button "Conversions Inbox" at bounding box center [250, 76] width 100 height 53
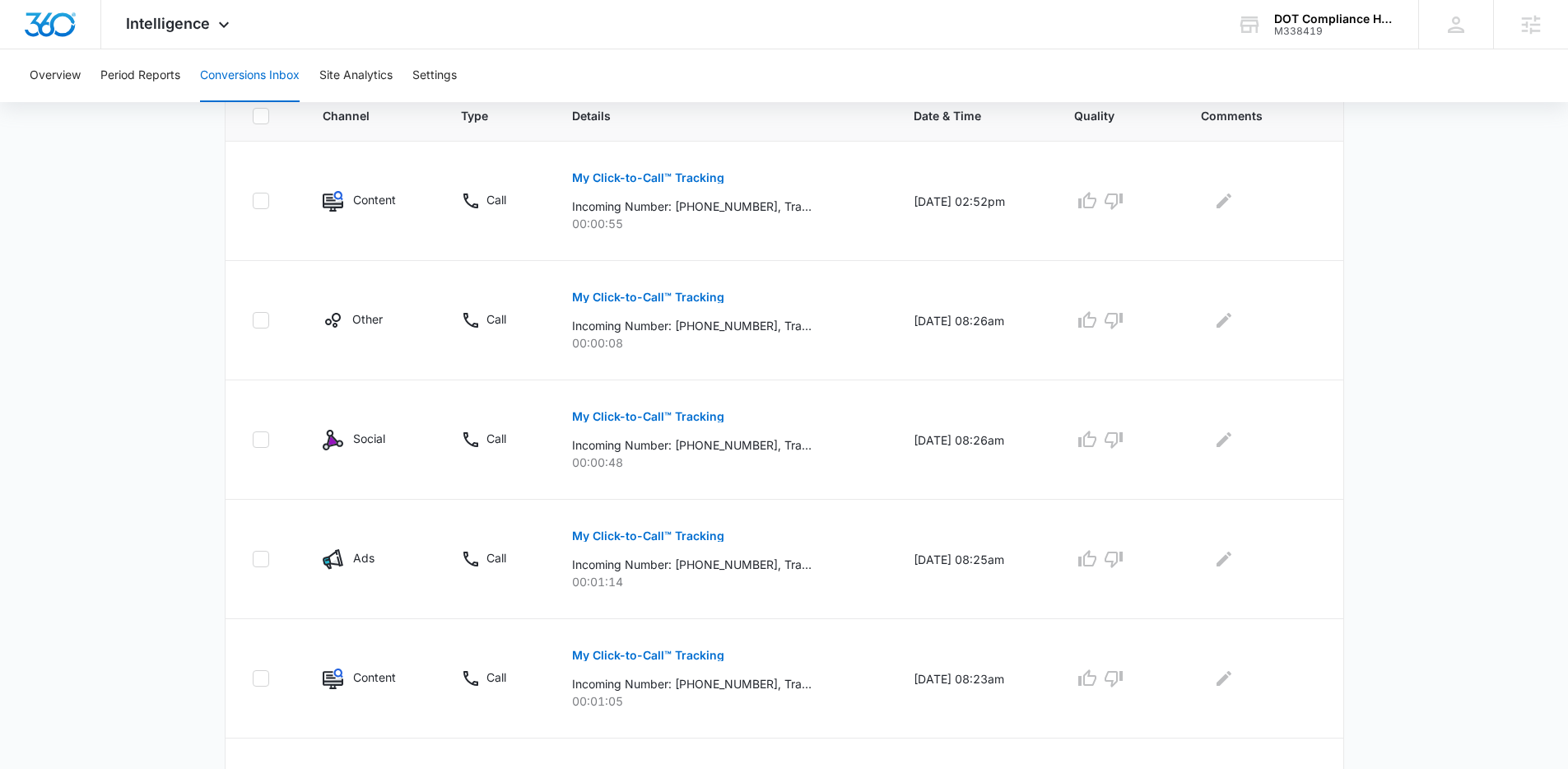
scroll to position [291, 0]
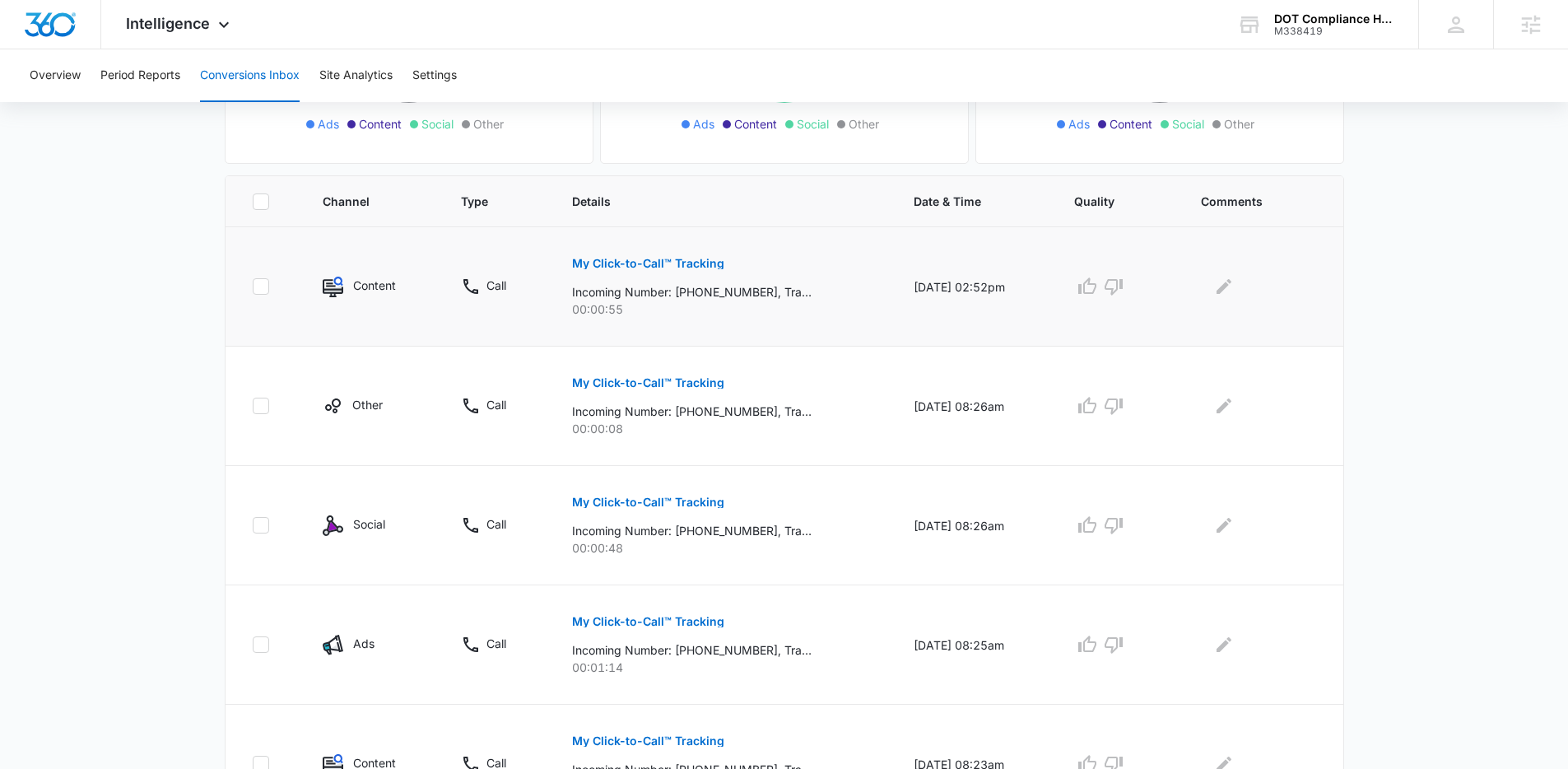
click at [618, 264] on p "My Click-to-Call™ Tracking" at bounding box center [648, 263] width 153 height 12
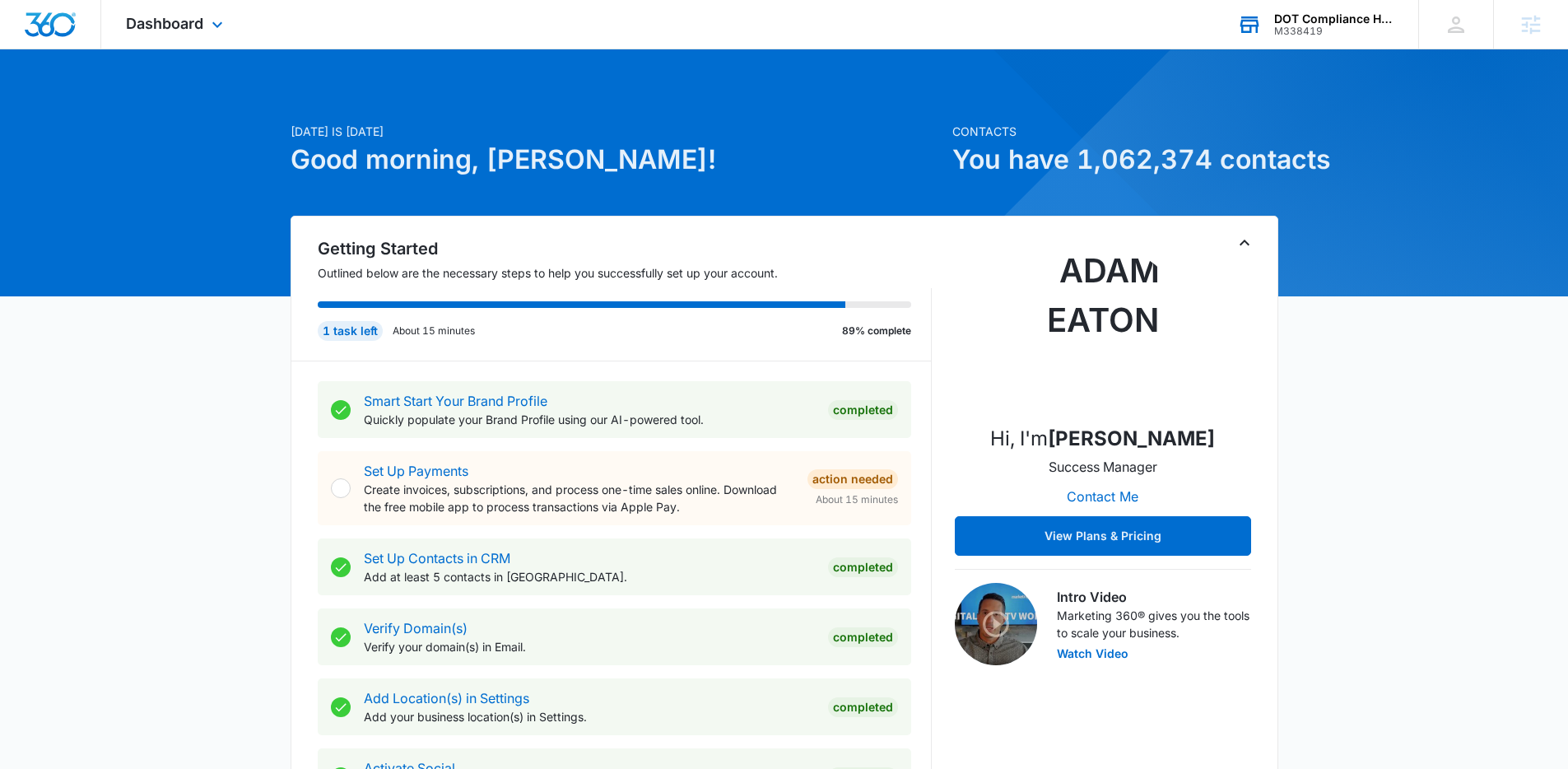
click at [1293, 26] on div "M338419" at bounding box center [1335, 31] width 120 height 12
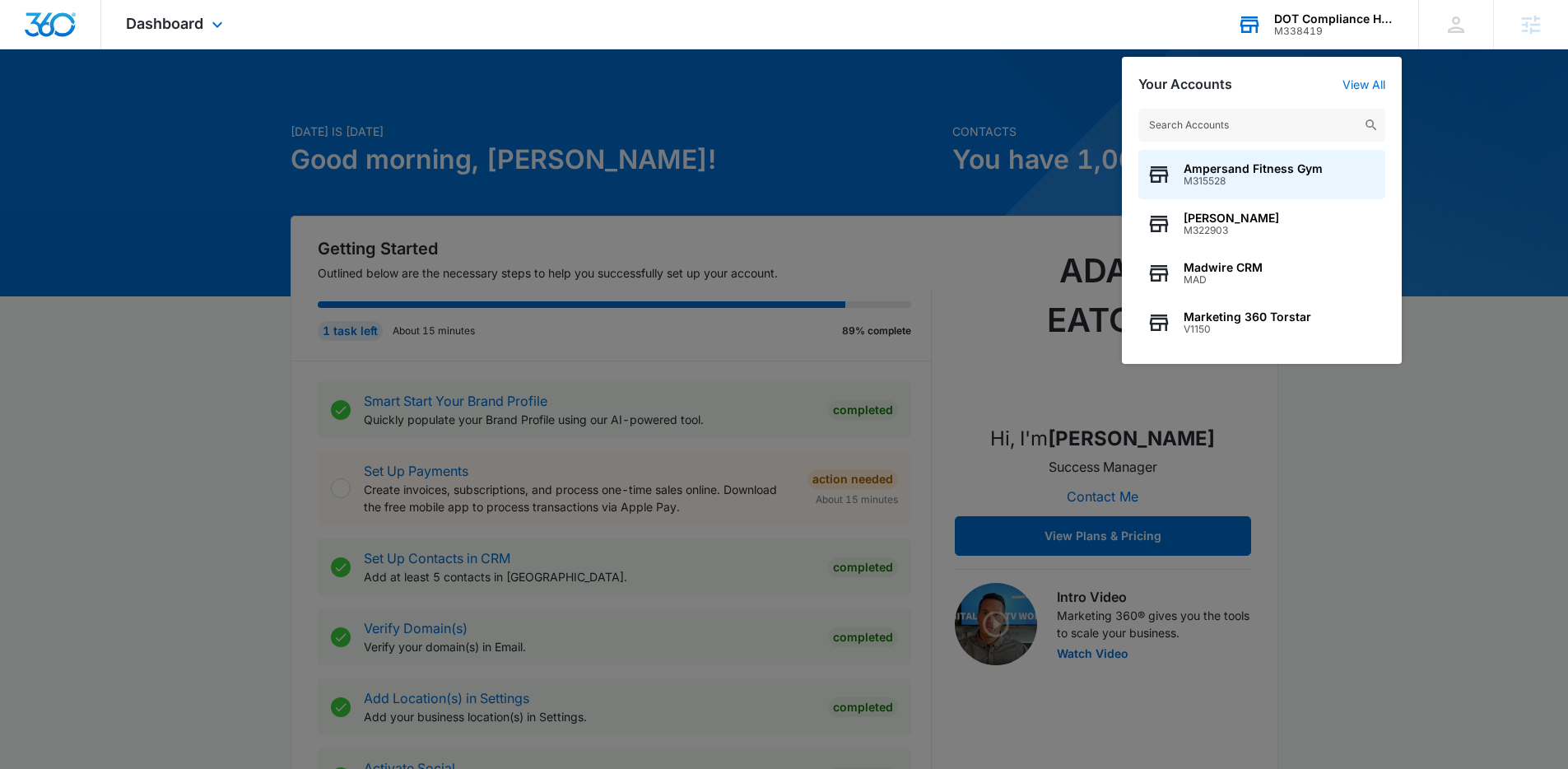
click at [1217, 124] on input "text" at bounding box center [1261, 125] width 247 height 33
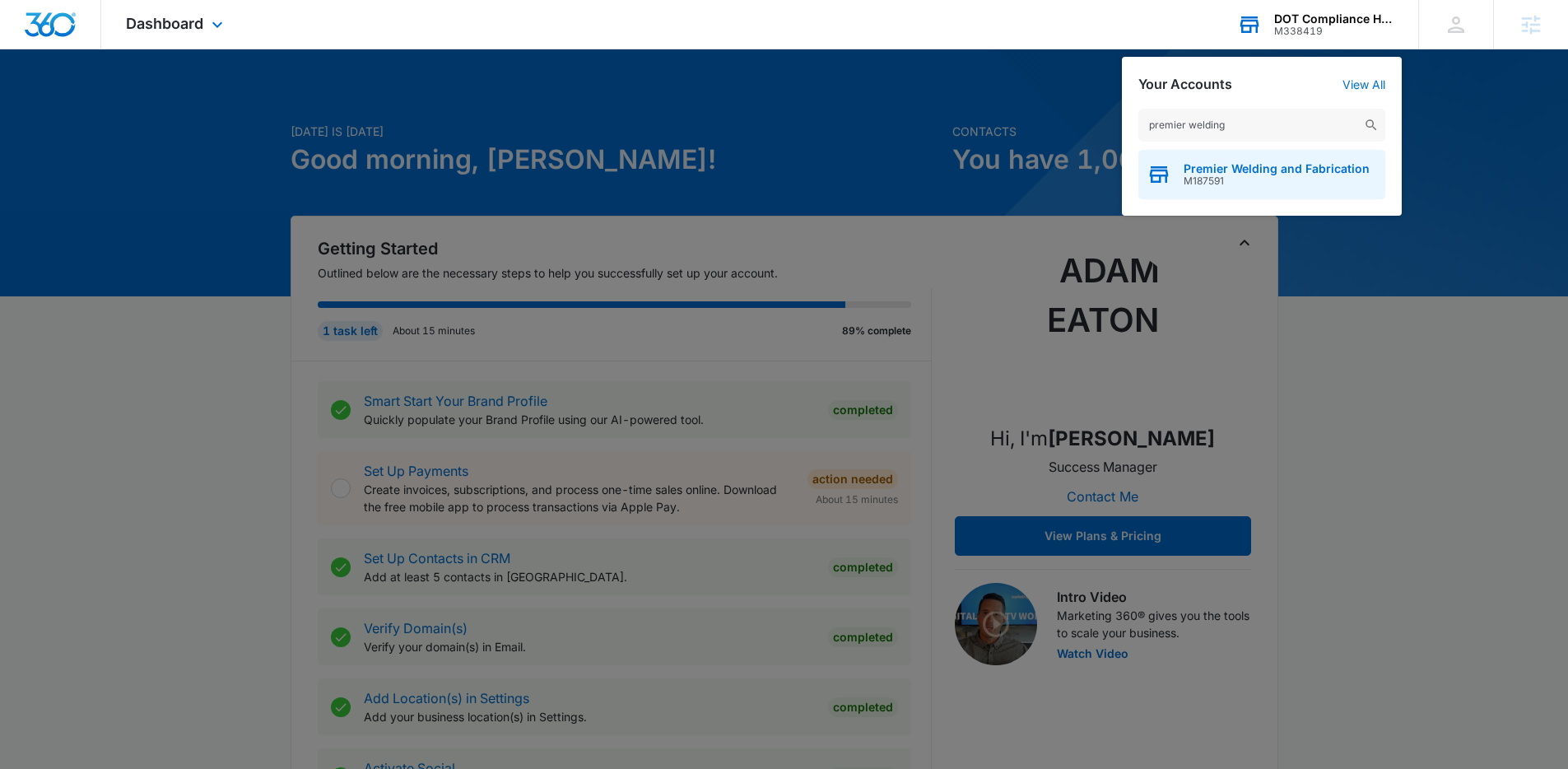
type input "premier welding"
click at [1202, 171] on span "Premier Welding and Fabrication" at bounding box center [1277, 169] width 186 height 13
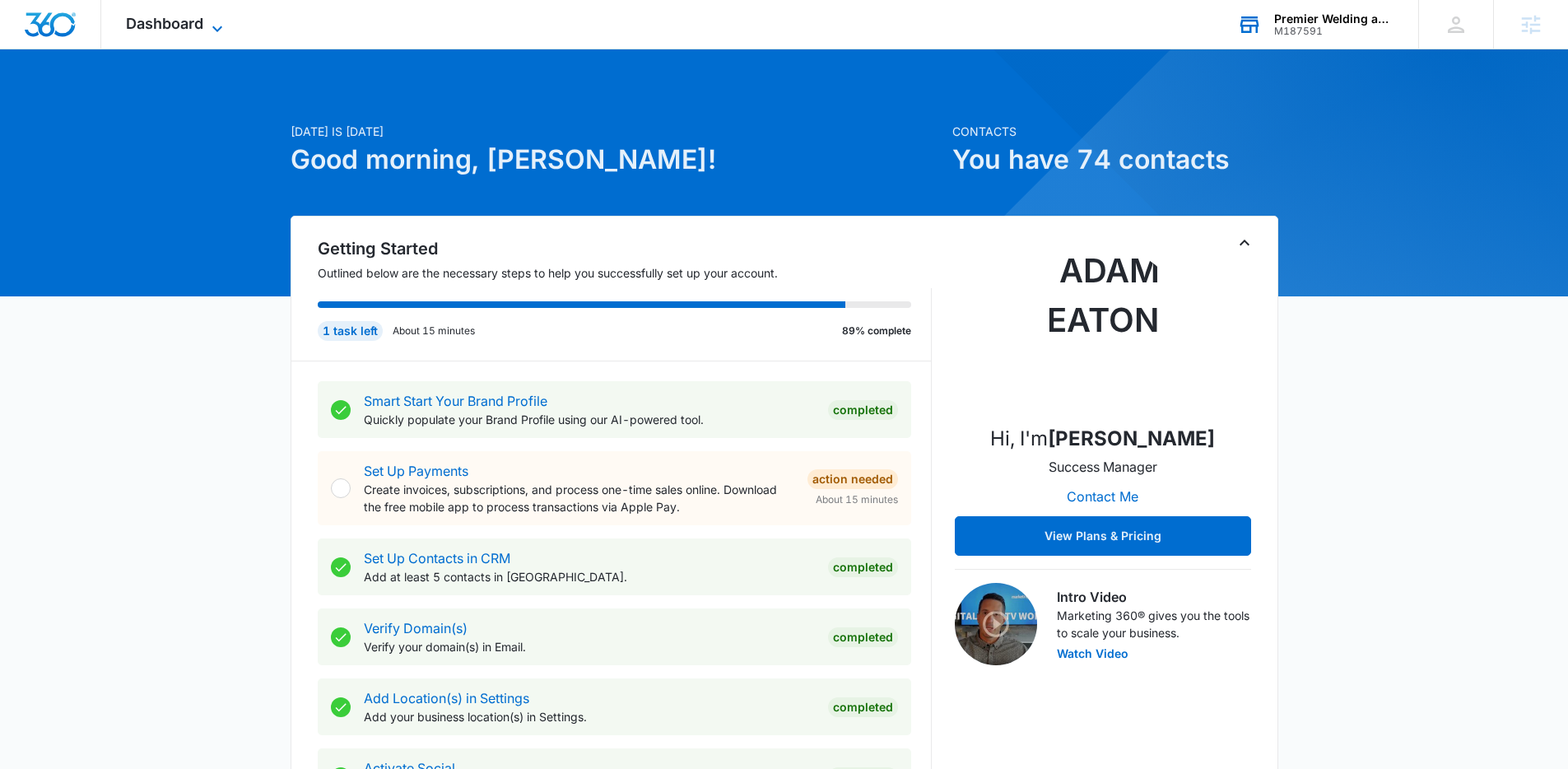
click at [224, 26] on icon at bounding box center [218, 29] width 20 height 20
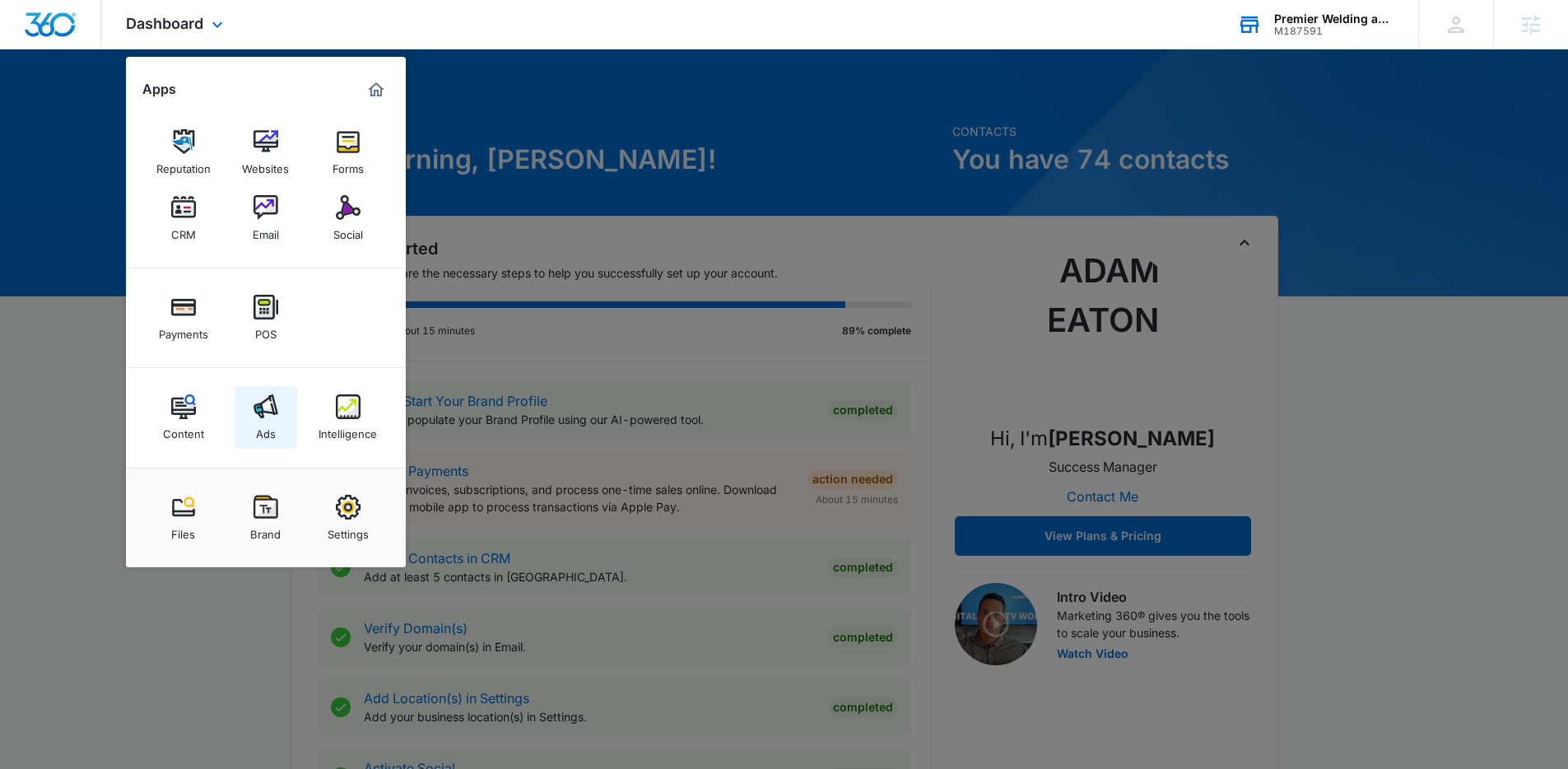
click at [276, 413] on img at bounding box center [266, 407] width 25 height 25
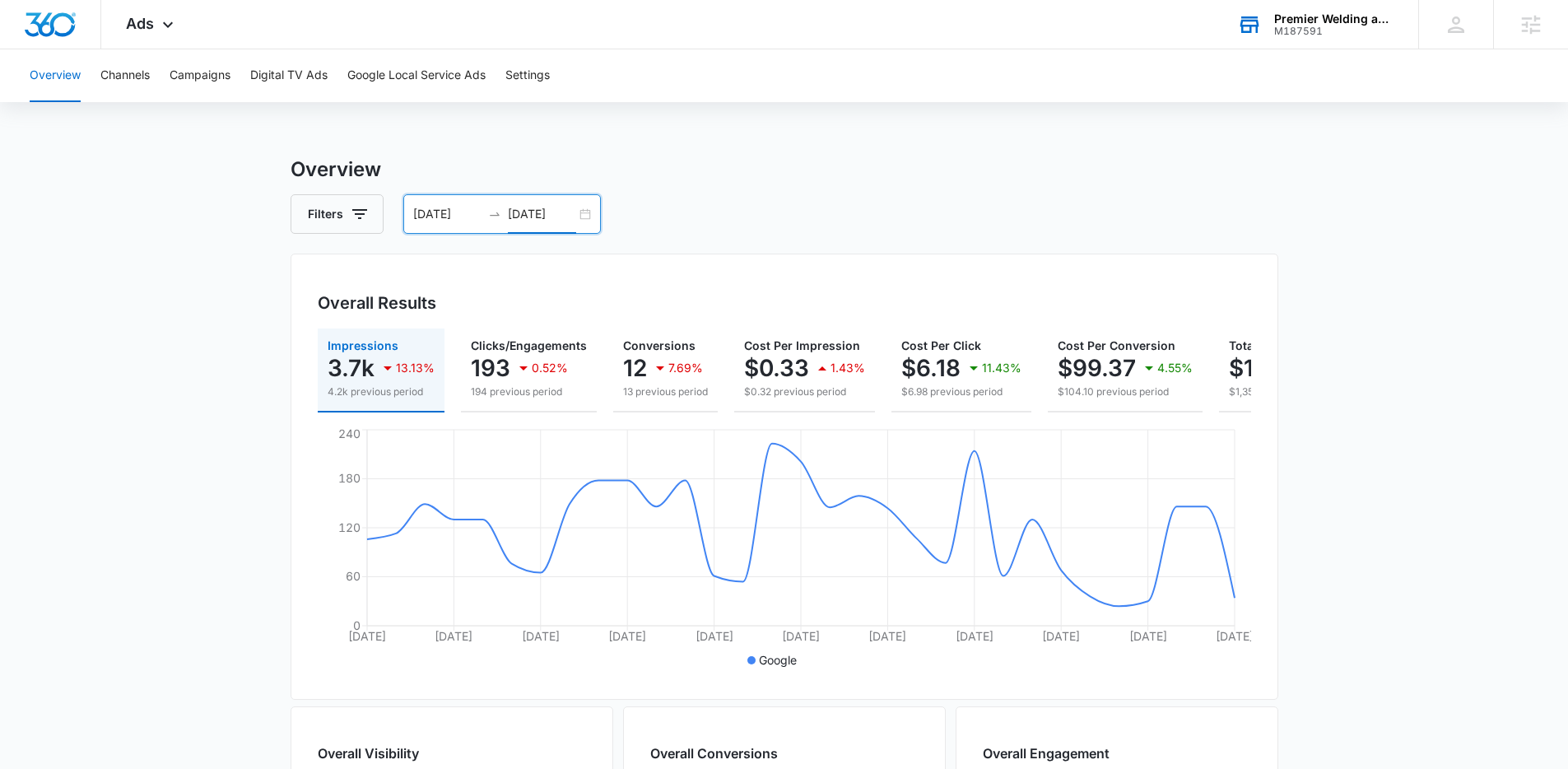
click at [544, 220] on input "[DATE]" at bounding box center [542, 215] width 68 height 18
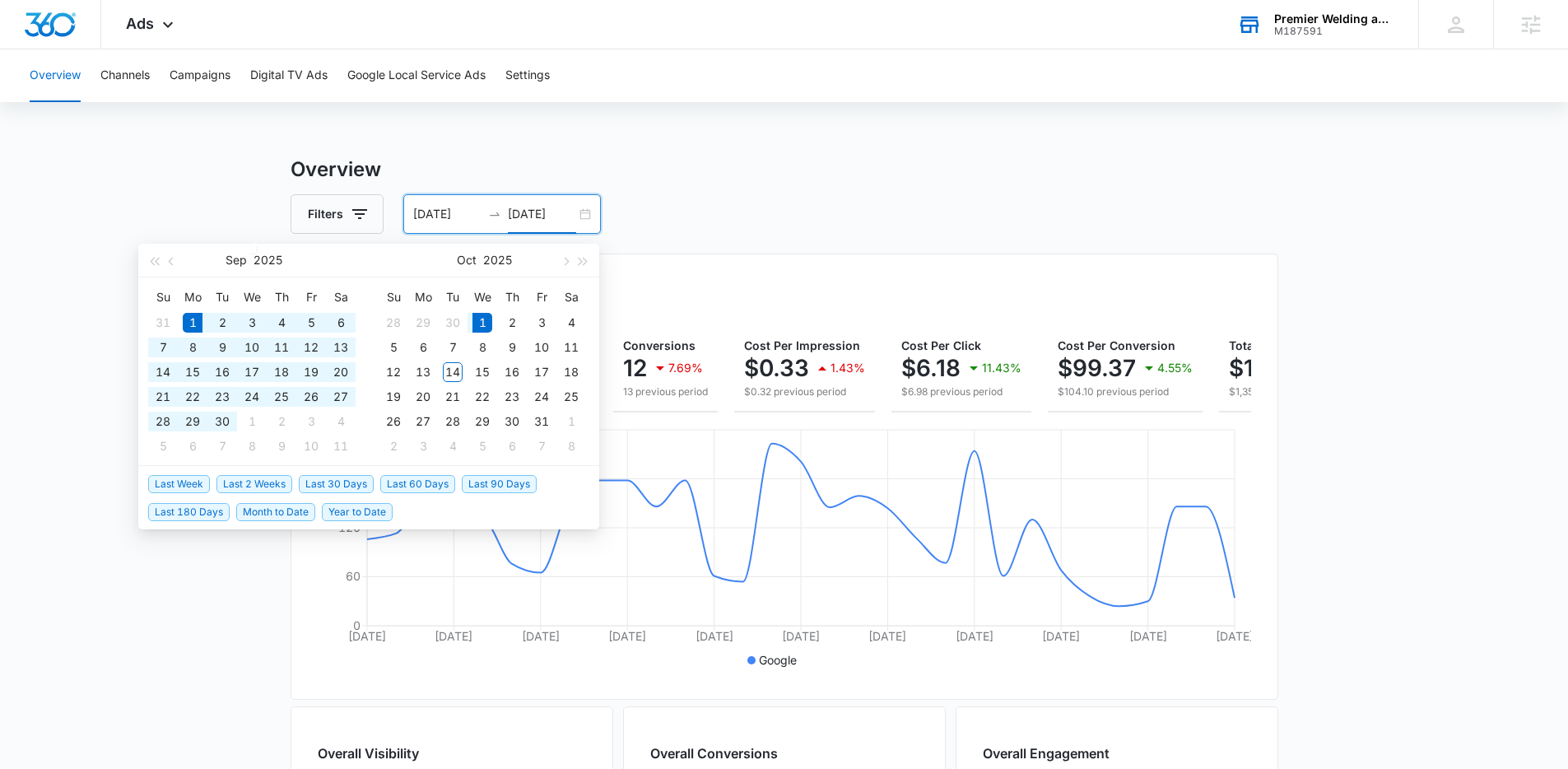
type input "[DATE]"
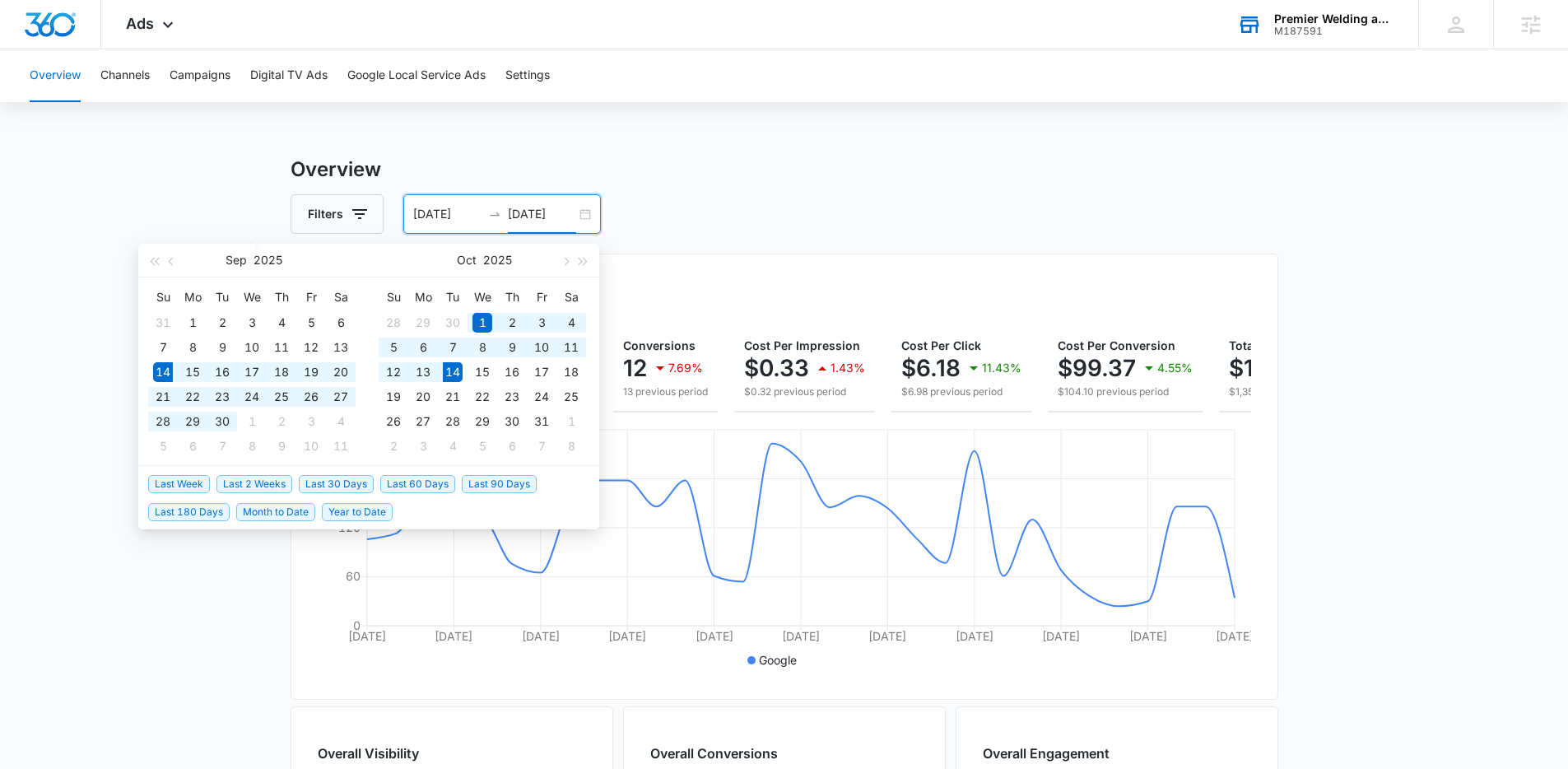
click at [343, 479] on span "Last 30 Days" at bounding box center [336, 484] width 75 height 18
type input "[DATE]"
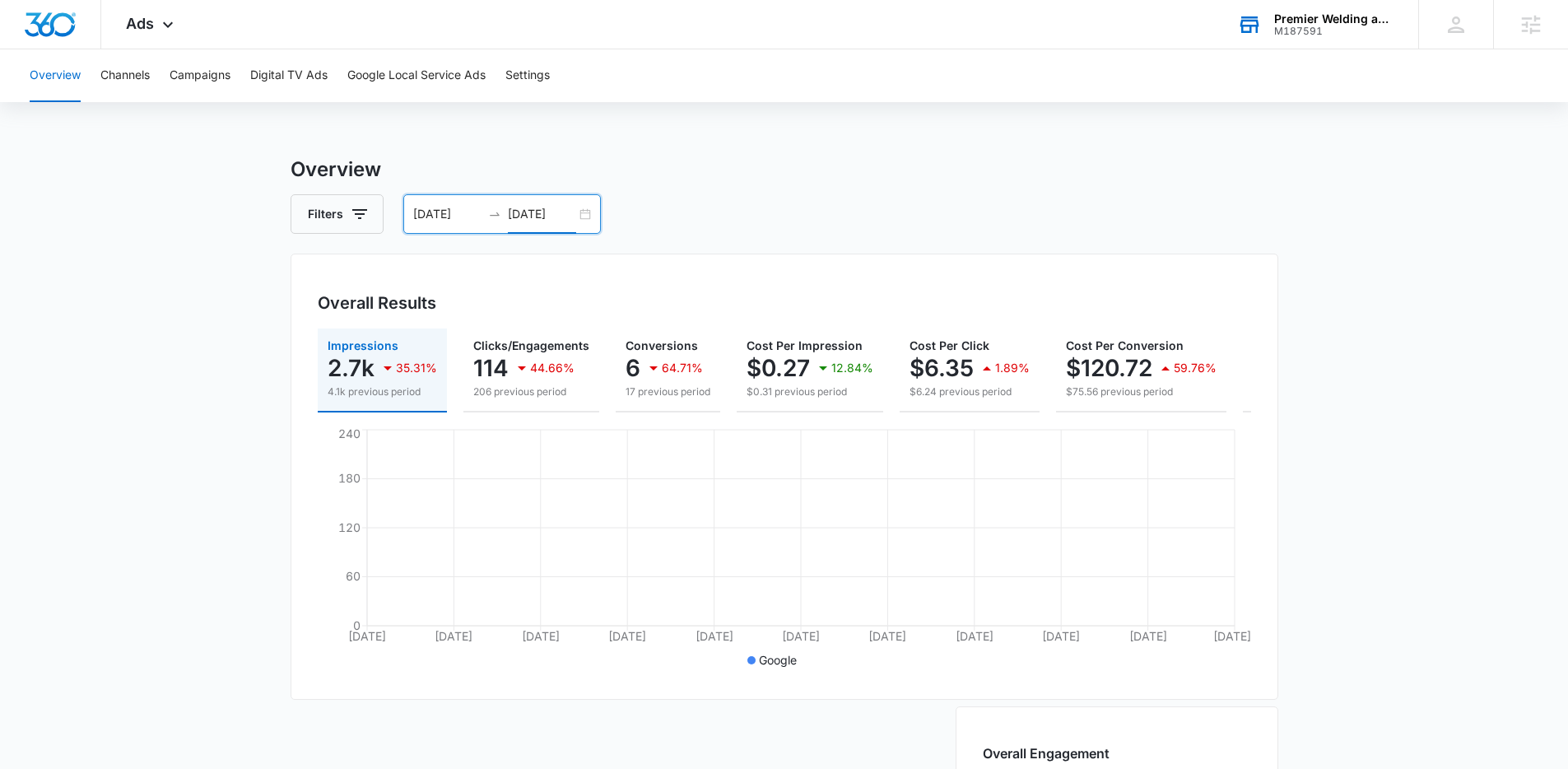
click at [190, 489] on main "Overview Filters [DATE] [DATE] Overall Results Impressions 2.7k 35.31% 4.1k pre…" at bounding box center [784, 746] width 1568 height 1182
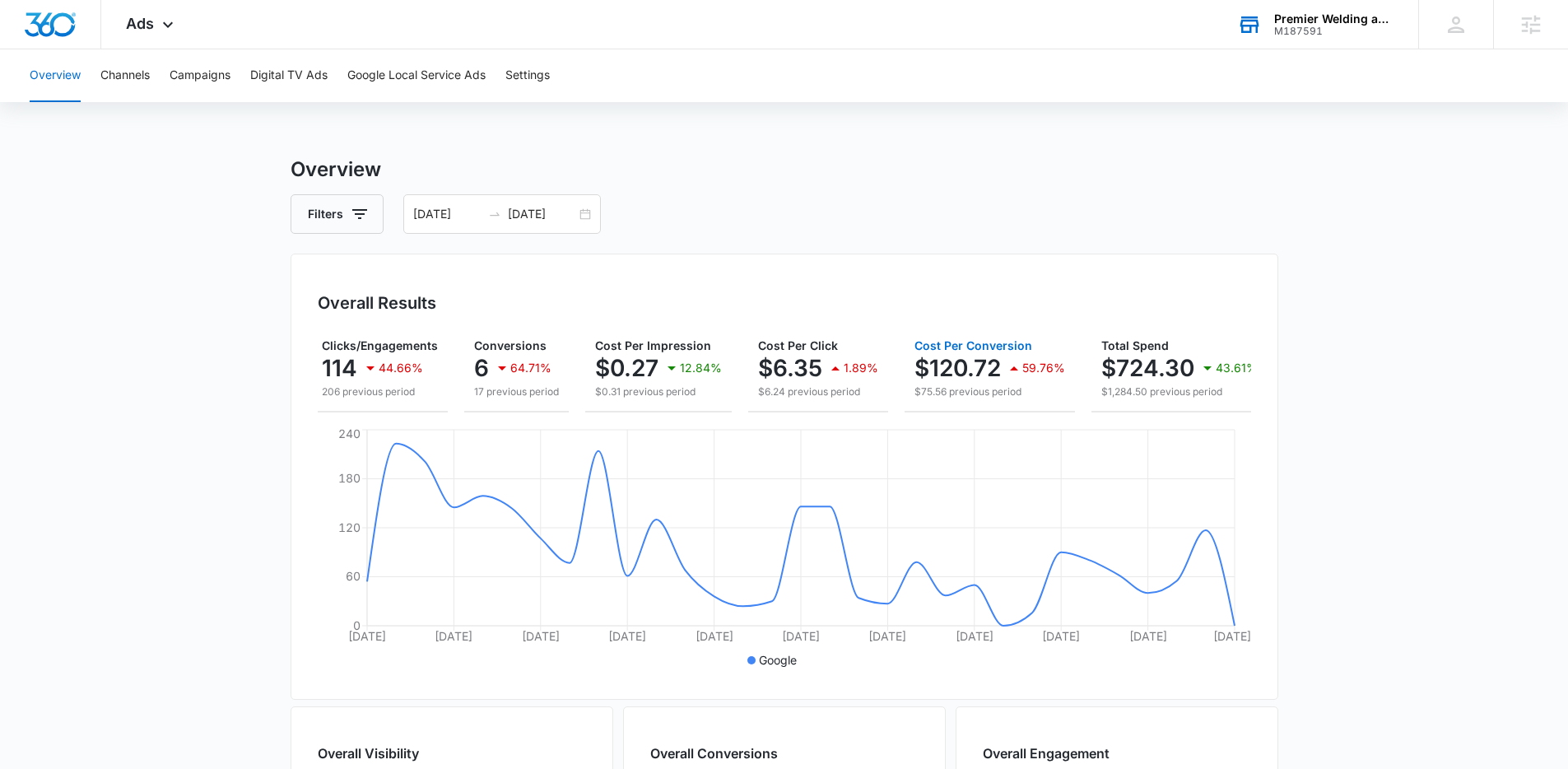
scroll to position [0, 149]
click at [854, 408] on button "Cost Per Click $6.35 1.89% $6.24 previous period" at bounding box center [821, 370] width 140 height 84
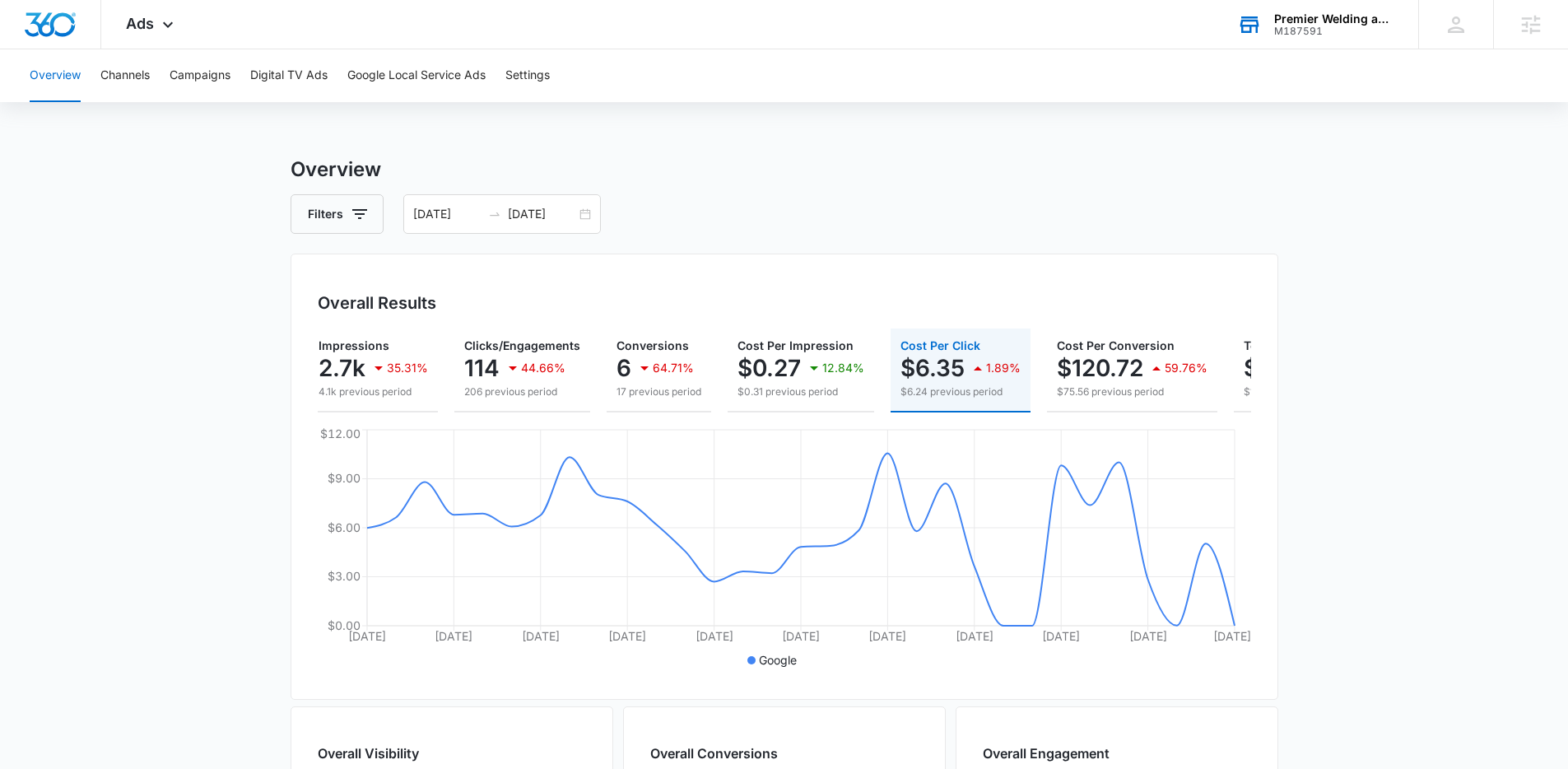
scroll to position [0, 0]
click at [354, 390] on p "4.1k previous period" at bounding box center [382, 392] width 110 height 15
